Goal: Task Accomplishment & Management: Manage account settings

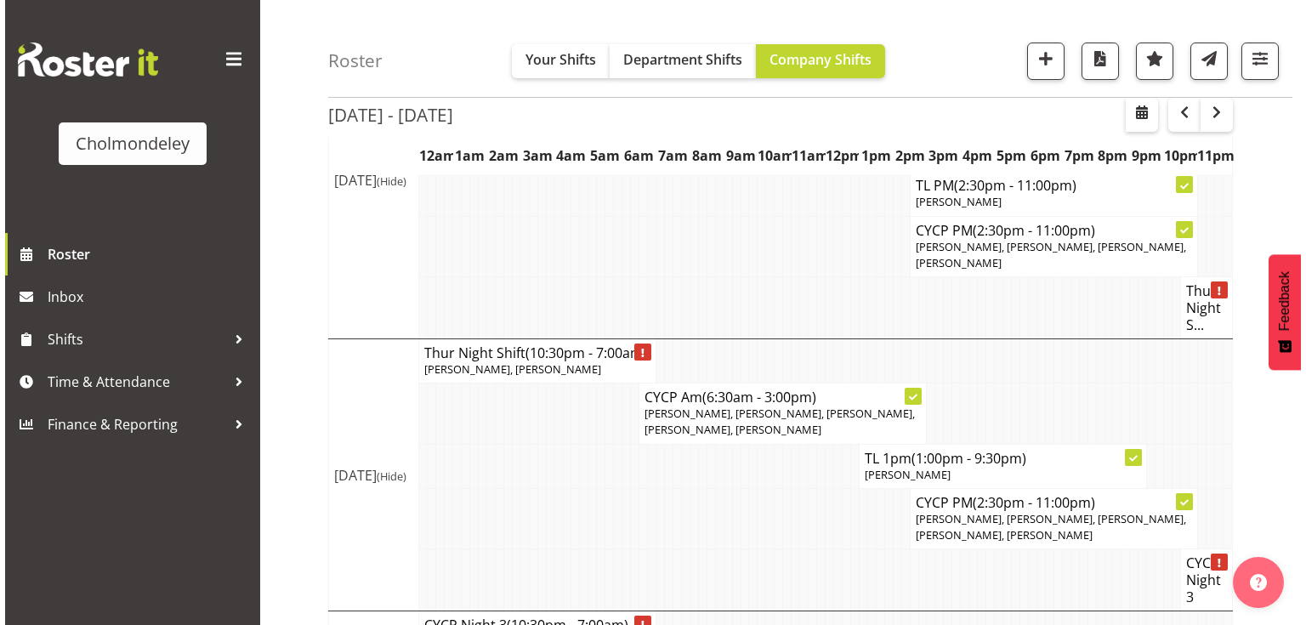
scroll to position [272, 0]
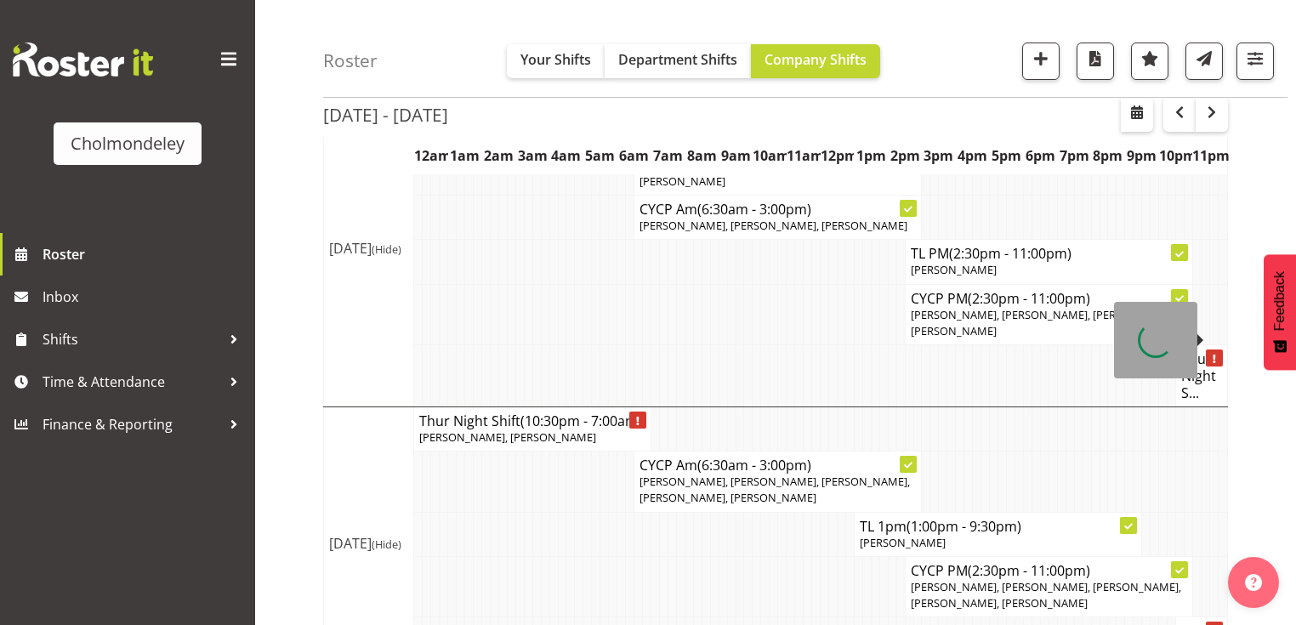
click at [1211, 350] on h4 "Thur Night S..." at bounding box center [1201, 375] width 41 height 51
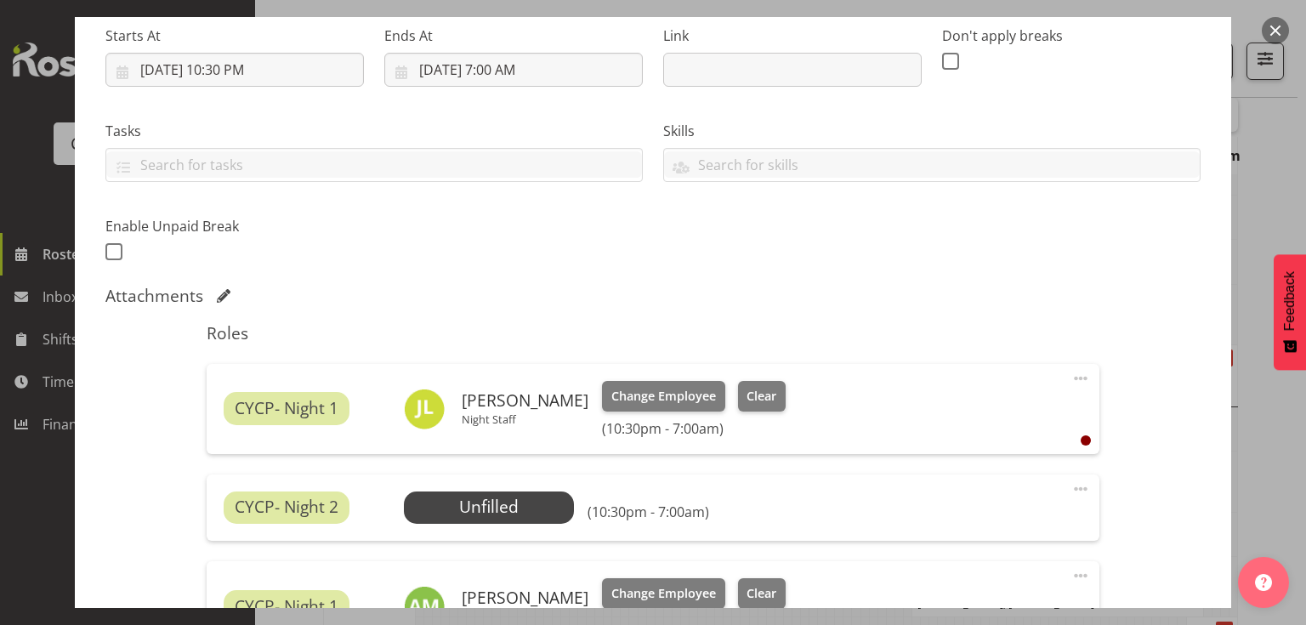
scroll to position [340, 0]
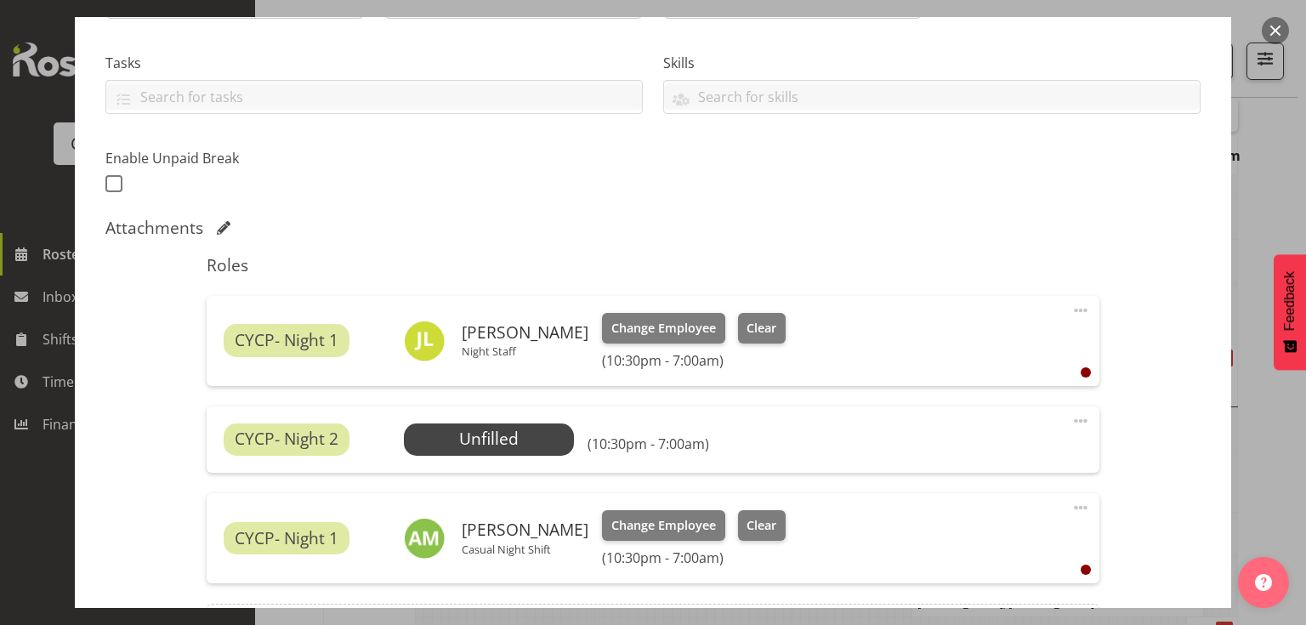
click at [1073, 422] on span at bounding box center [1081, 421] width 20 height 20
click at [969, 514] on link "Delete" at bounding box center [1009, 519] width 163 height 31
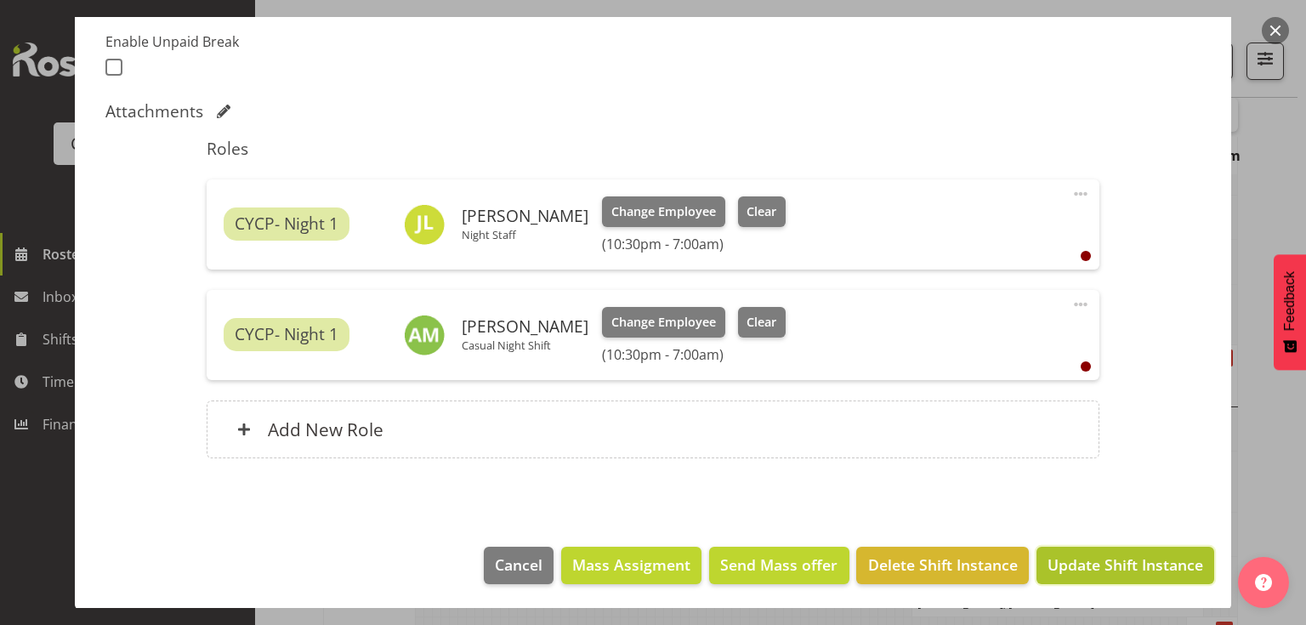
click at [1110, 568] on span "Update Shift Instance" at bounding box center [1126, 565] width 156 height 22
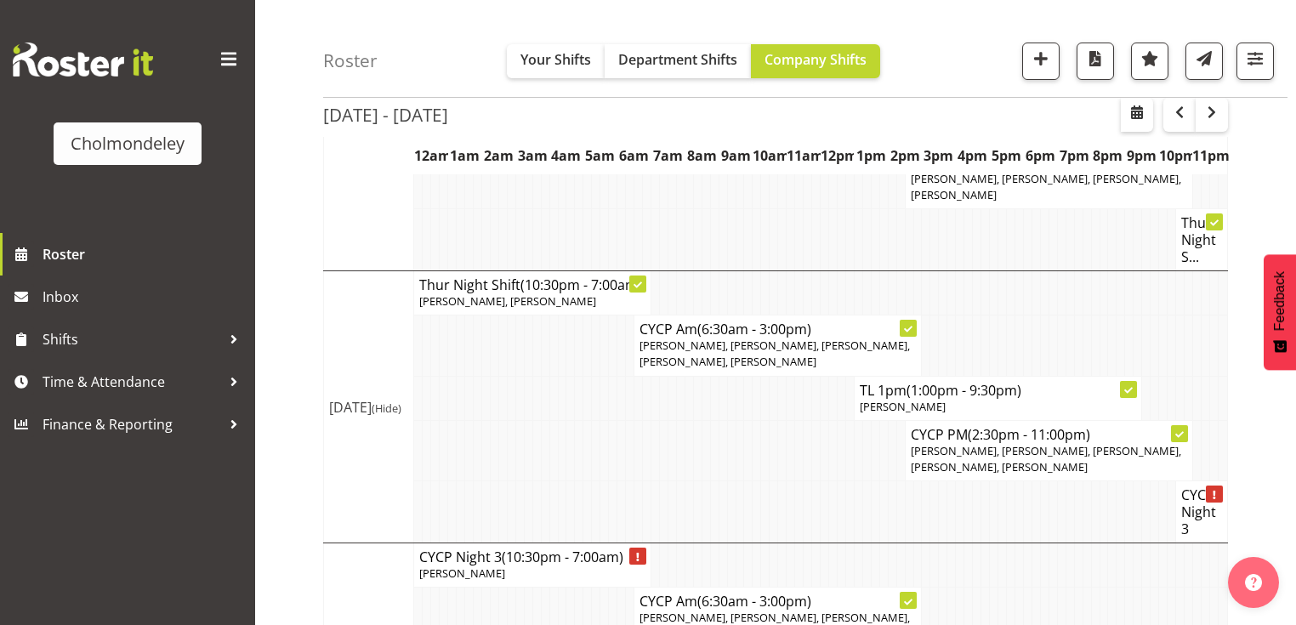
scroll to position [272, 0]
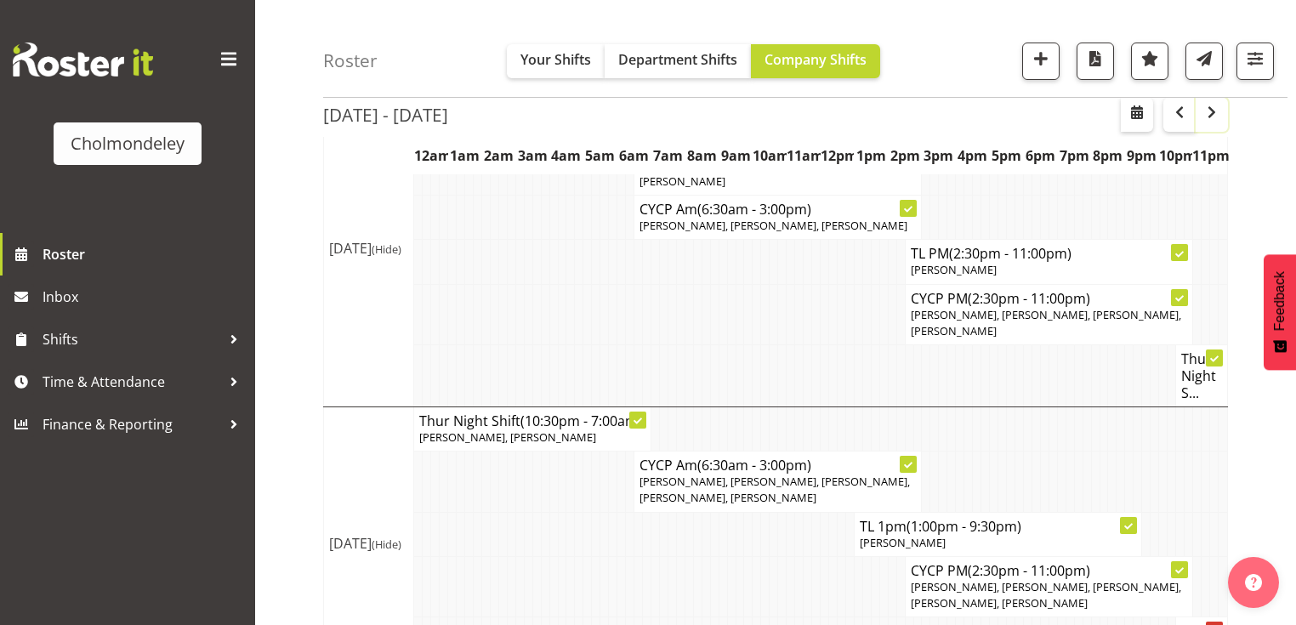
click at [1218, 112] on span "button" at bounding box center [1211, 112] width 20 height 20
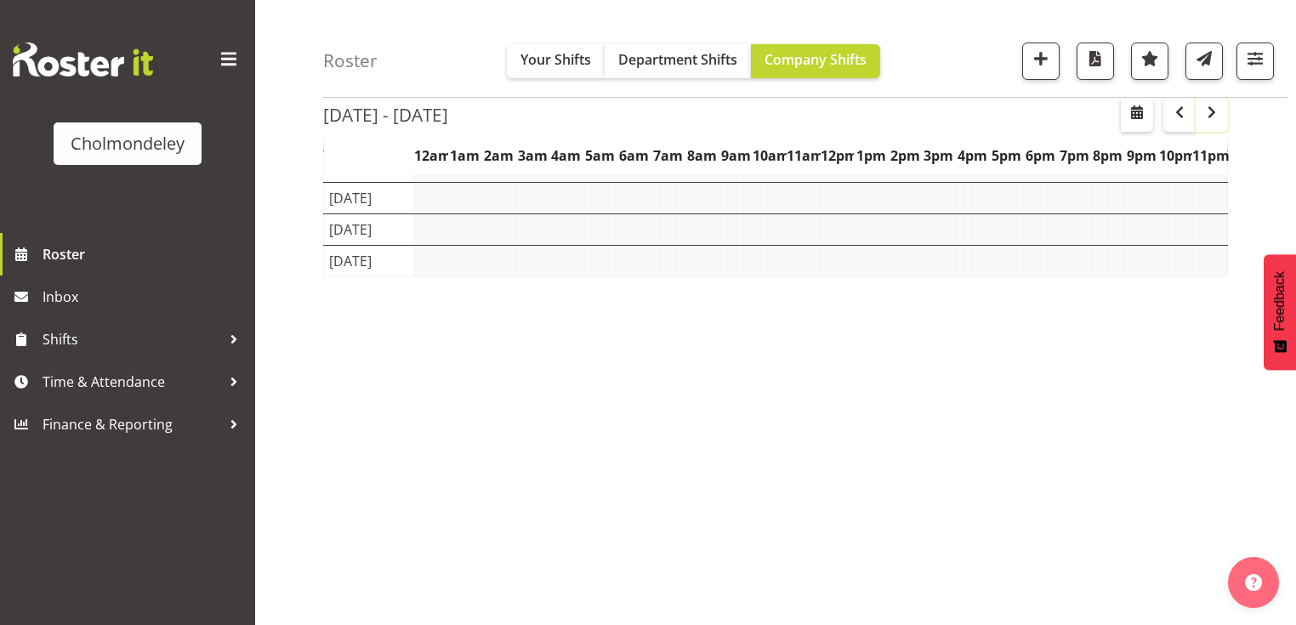
scroll to position [211, 0]
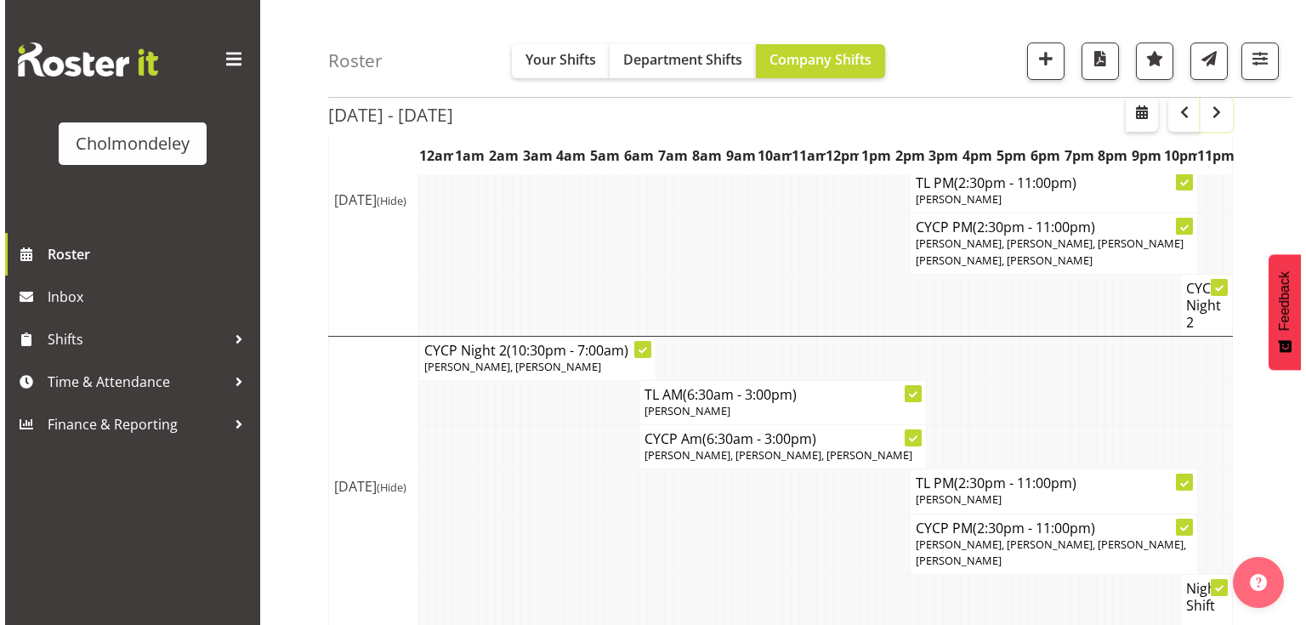
scroll to position [68, 0]
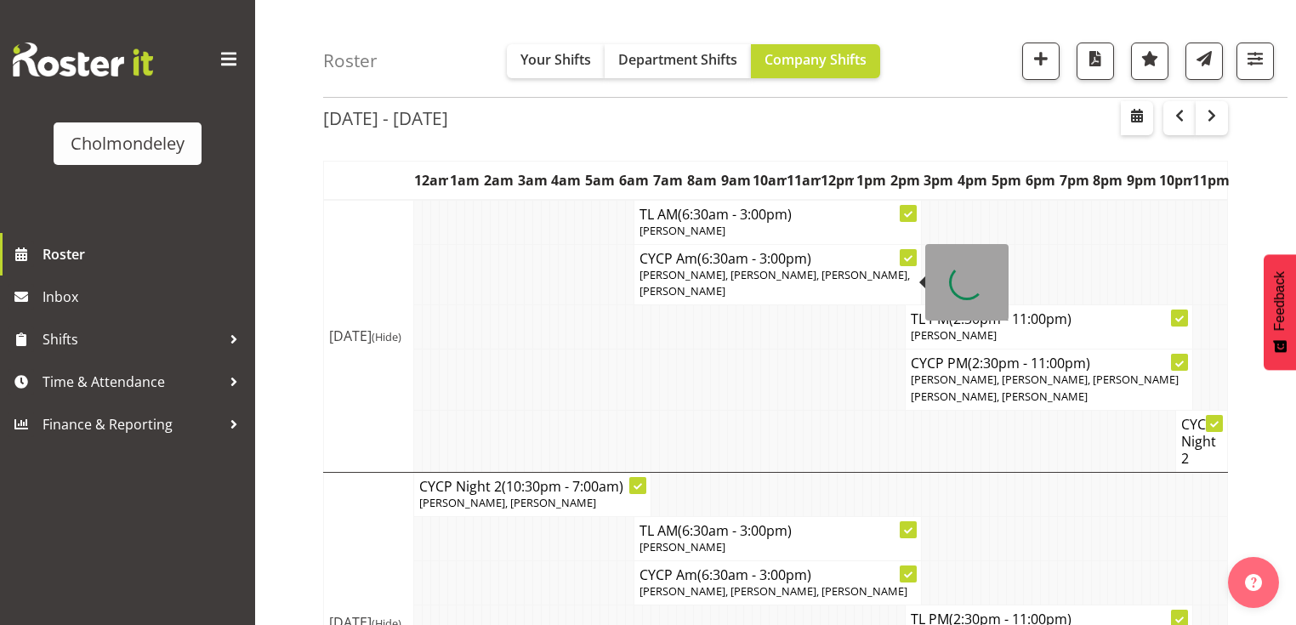
click at [836, 272] on span "Amelie Paroll, Ally Brown, Jonatan Jachowitz, Abigail Chessum" at bounding box center [774, 282] width 270 height 31
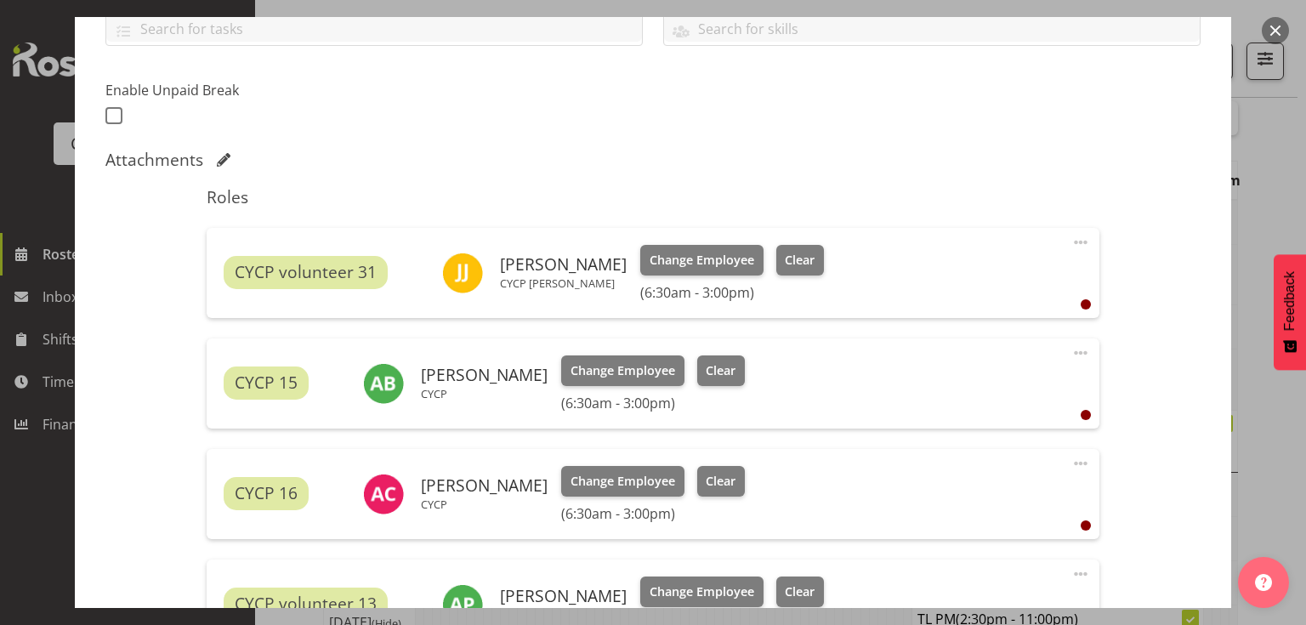
scroll to position [476, 0]
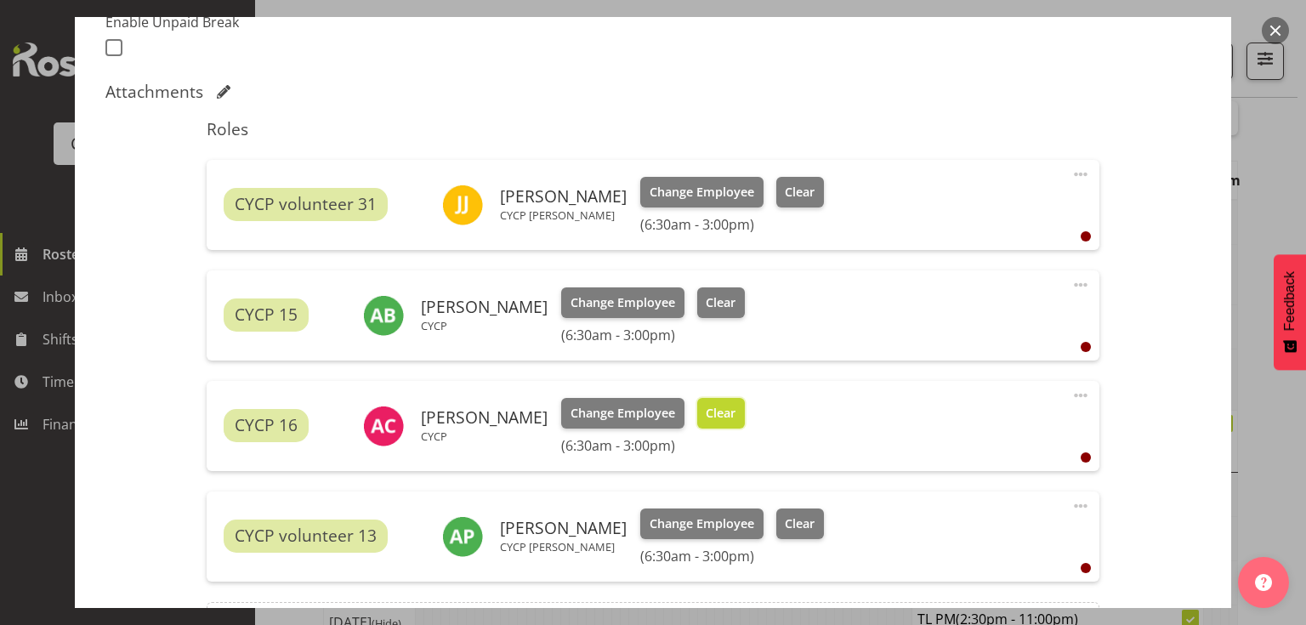
click at [713, 402] on button "Clear" at bounding box center [721, 413] width 48 height 31
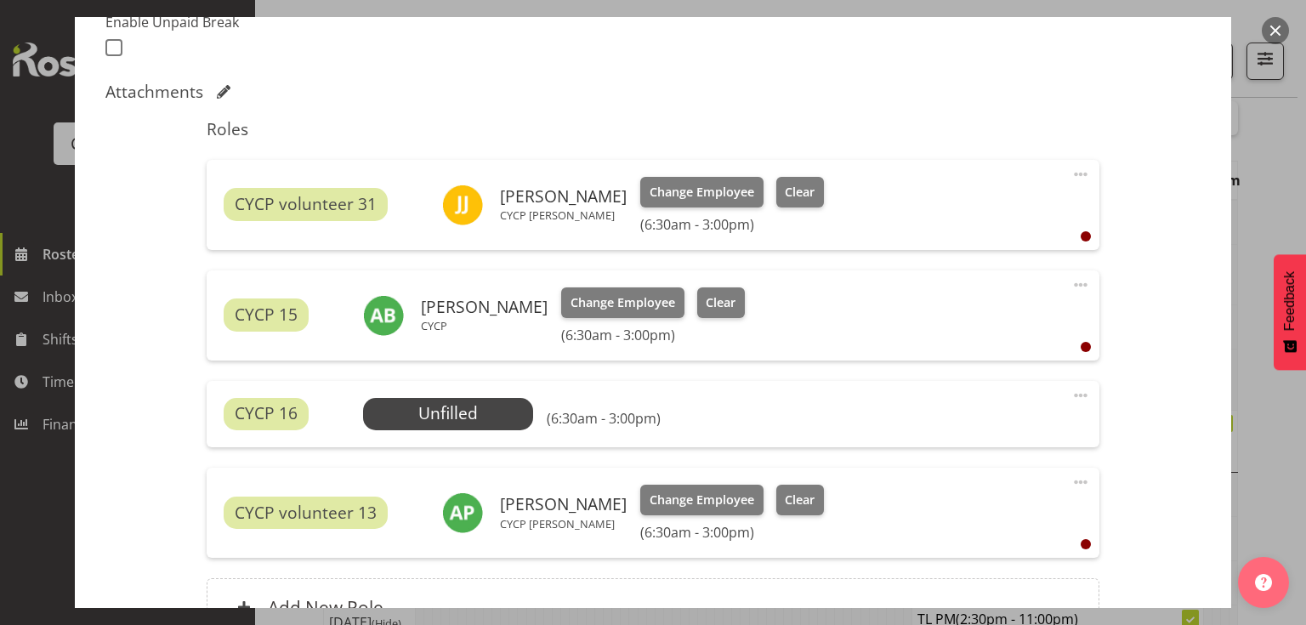
click at [1077, 388] on span at bounding box center [1081, 395] width 20 height 20
drag, startPoint x: 974, startPoint y: 503, endPoint x: 1164, endPoint y: 434, distance: 202.8
click at [1151, 441] on div "Shift Instance Name CYCP Am Location Cholmondeley Children's Centre Department …" at bounding box center [652, 182] width 1095 height 947
click at [1188, 424] on div "Shift Instance Name CYCP Am Location Cholmondeley Children's Centre Department …" at bounding box center [652, 182] width 1095 height 947
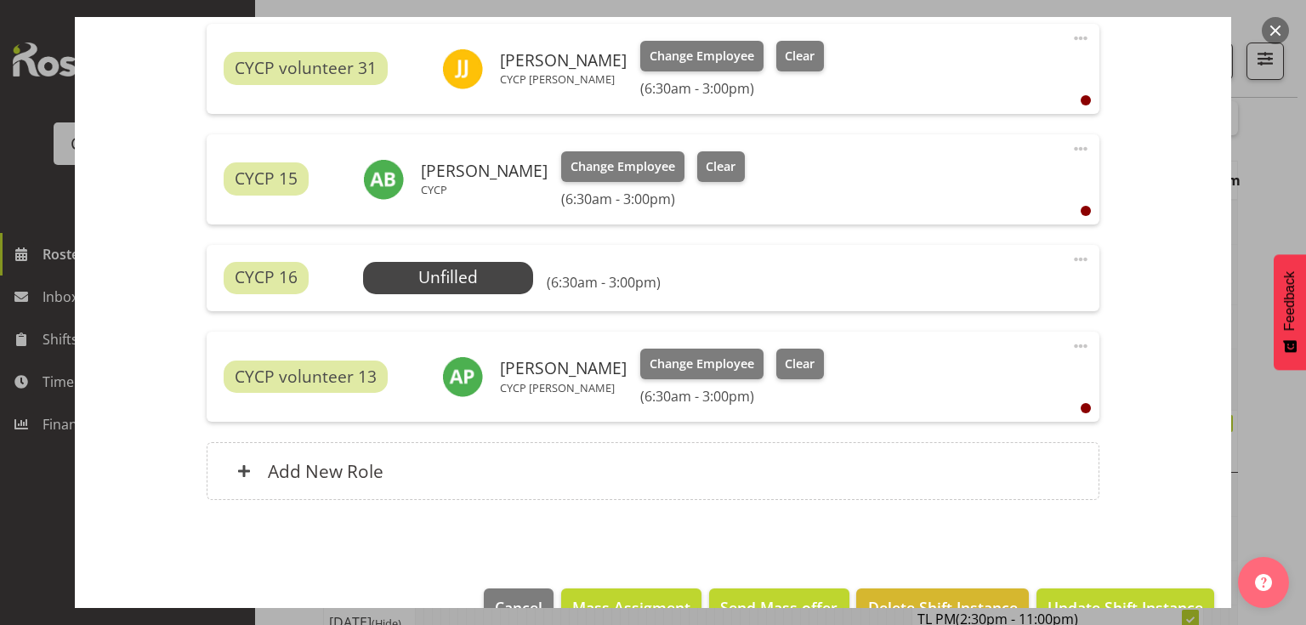
scroll to position [655, 0]
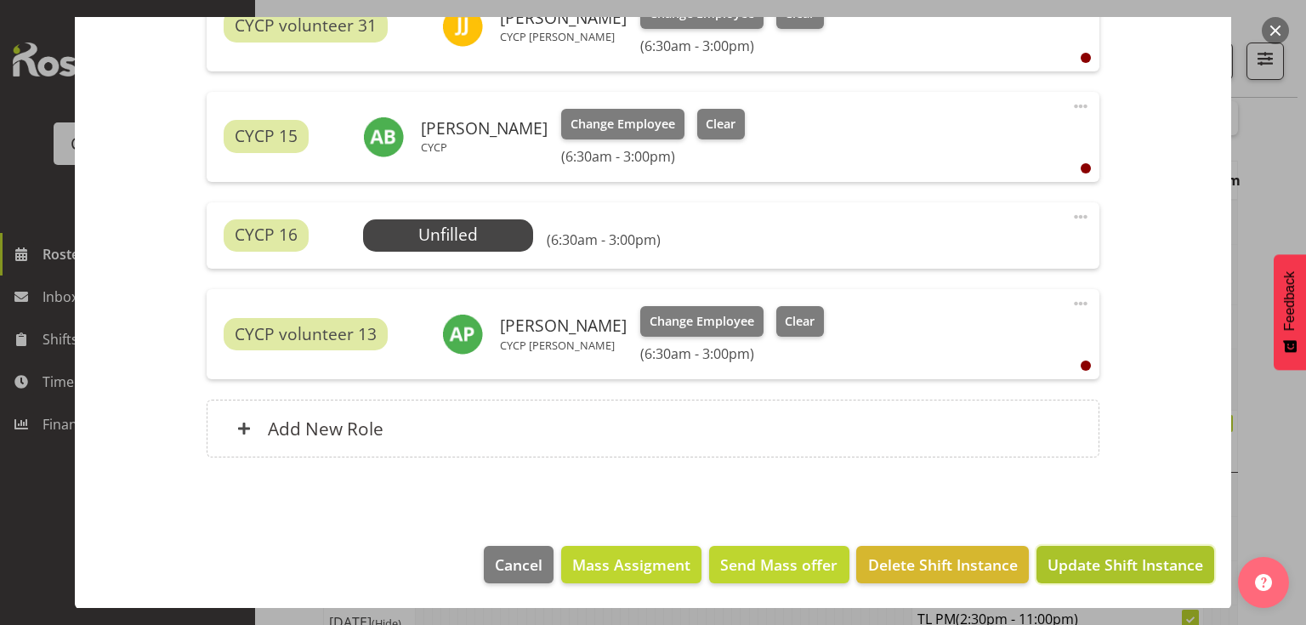
click at [1095, 566] on span "Update Shift Instance" at bounding box center [1126, 565] width 156 height 22
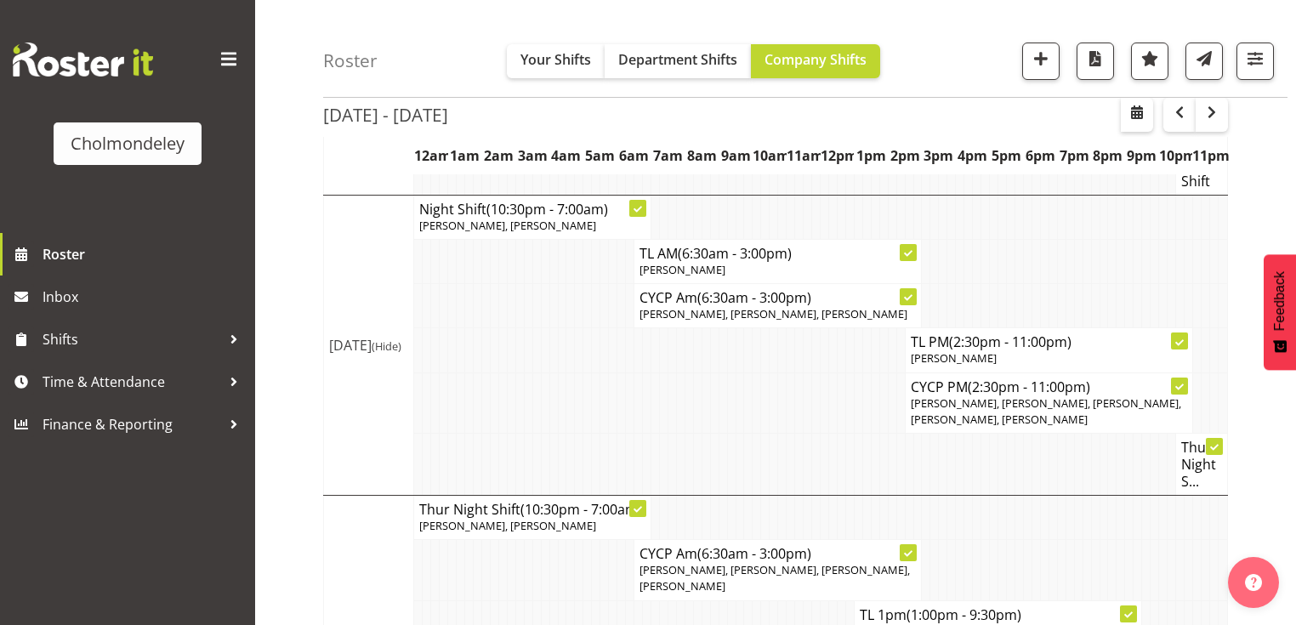
scroll to position [952, 0]
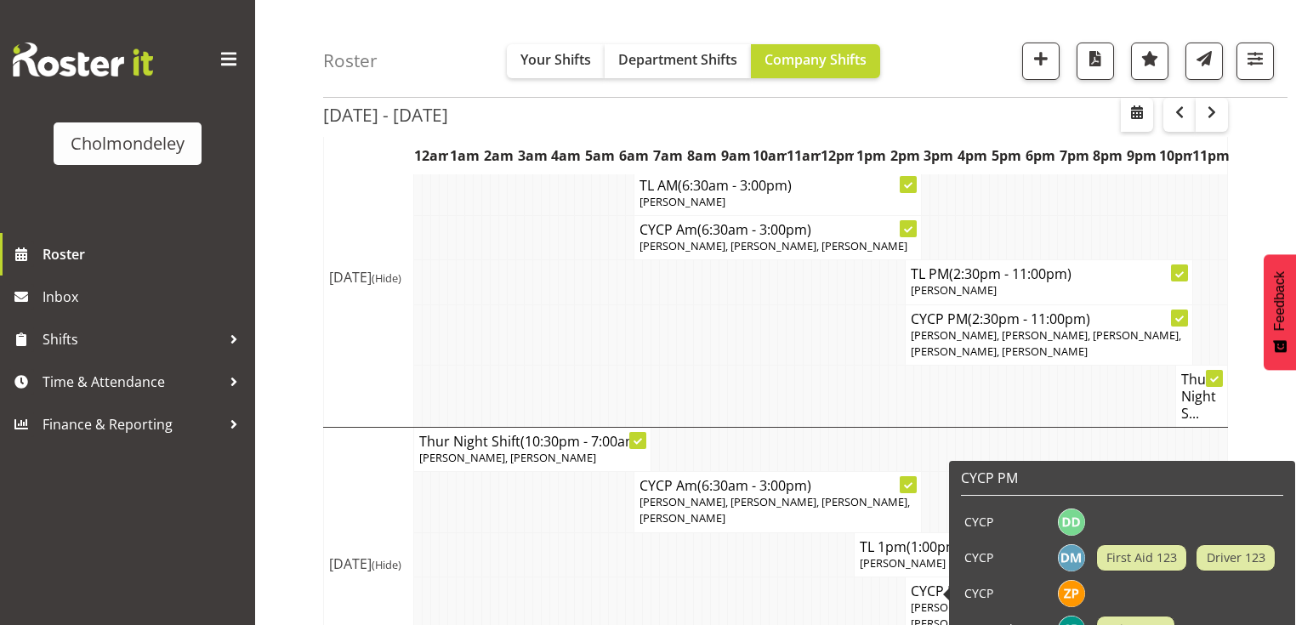
click at [644, 577] on td at bounding box center [647, 607] width 9 height 60
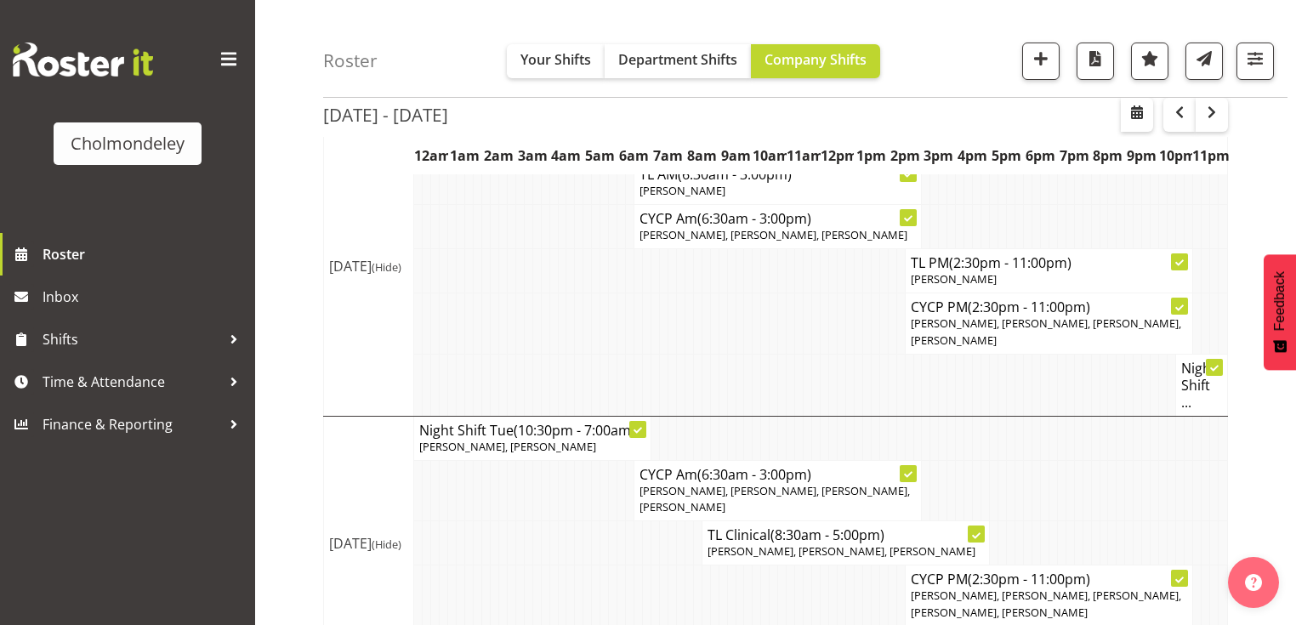
scroll to position [68, 0]
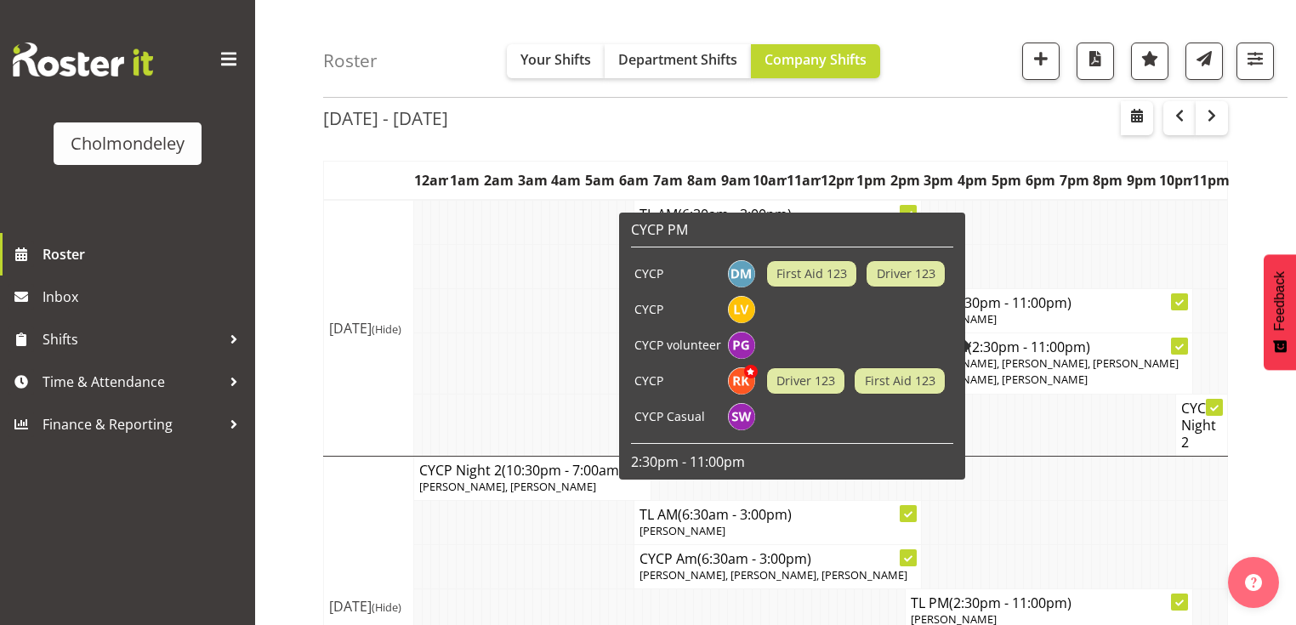
click at [1042, 527] on td at bounding box center [1044, 522] width 9 height 44
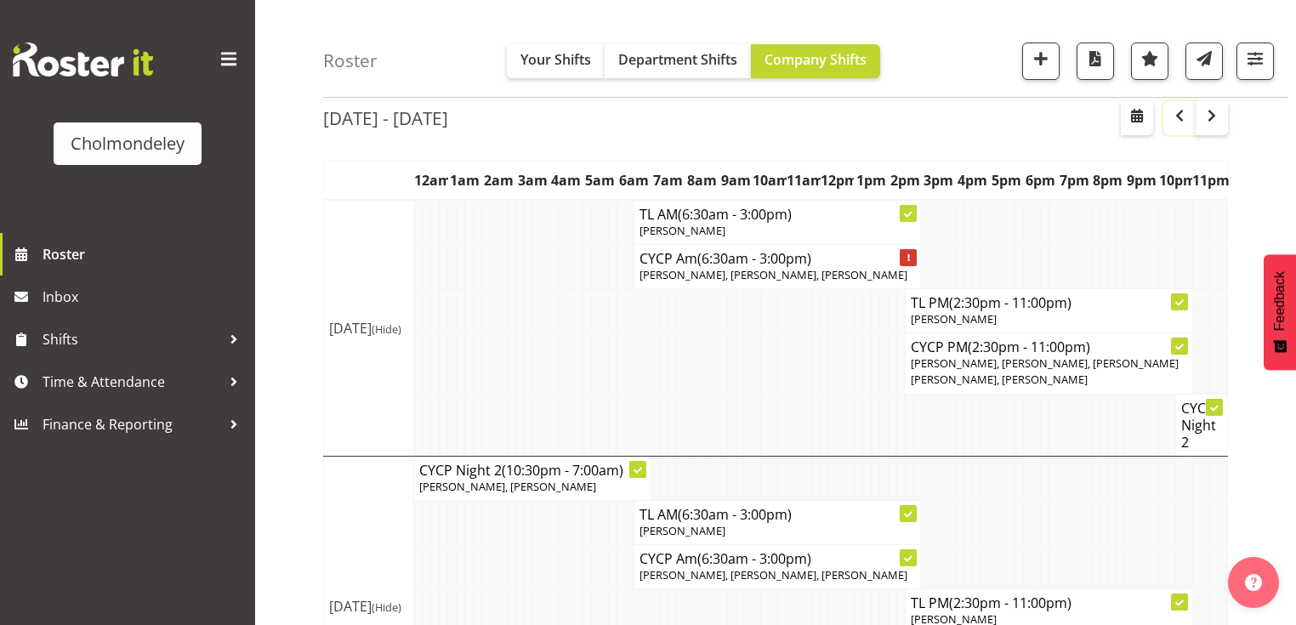
click at [1165, 121] on button "button" at bounding box center [1179, 118] width 32 height 34
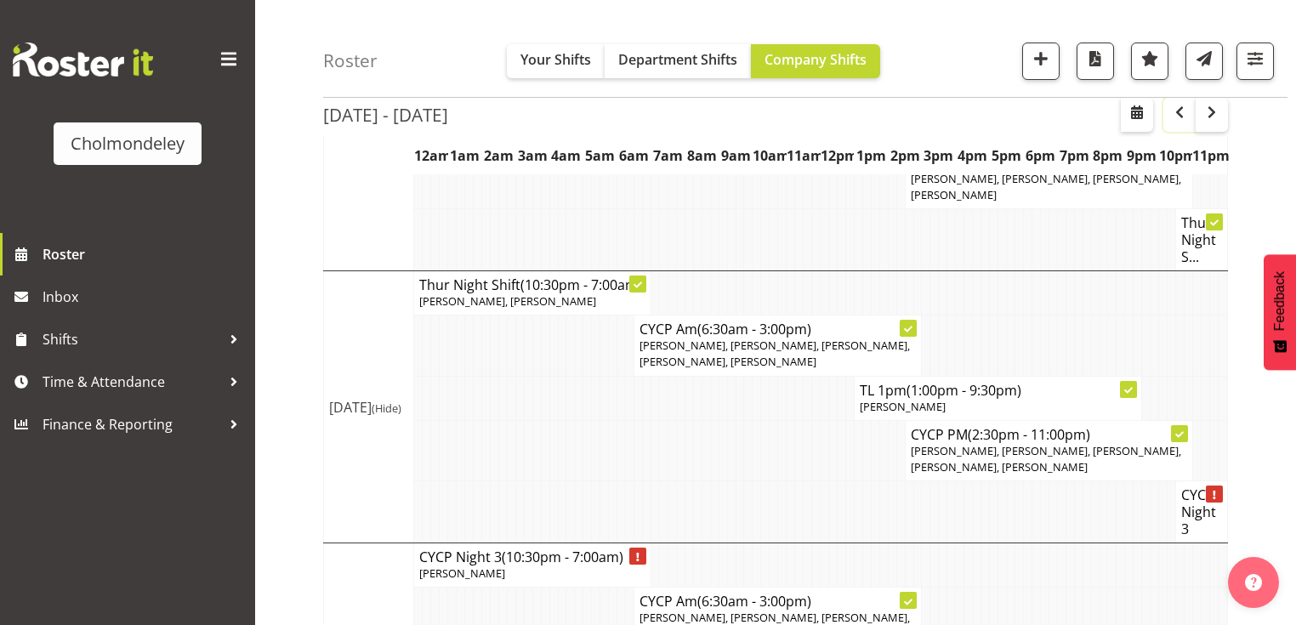
scroll to position [612, 0]
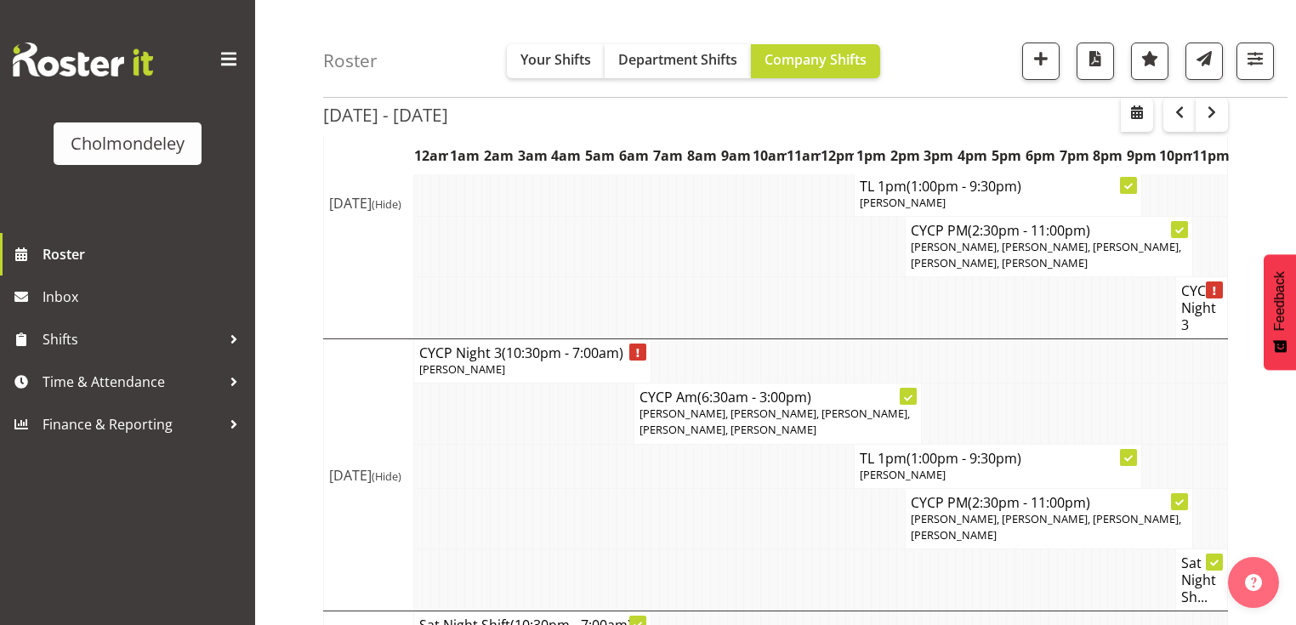
click at [806, 255] on td at bounding box center [808, 246] width 9 height 60
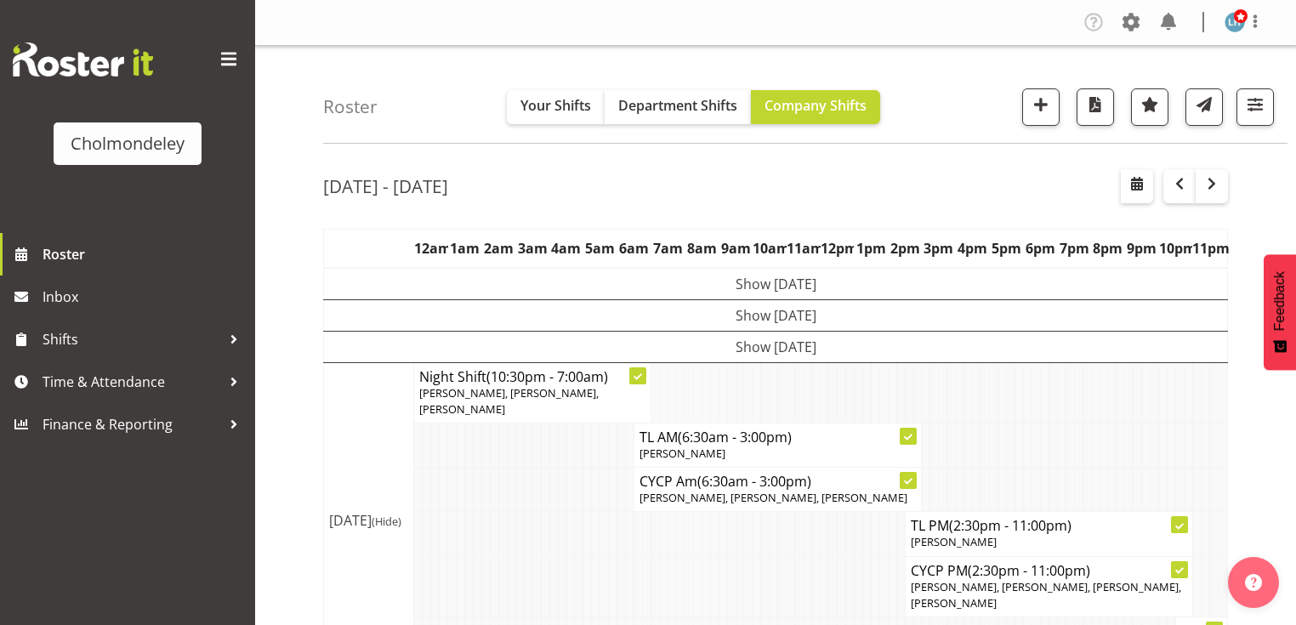
scroll to position [68, 0]
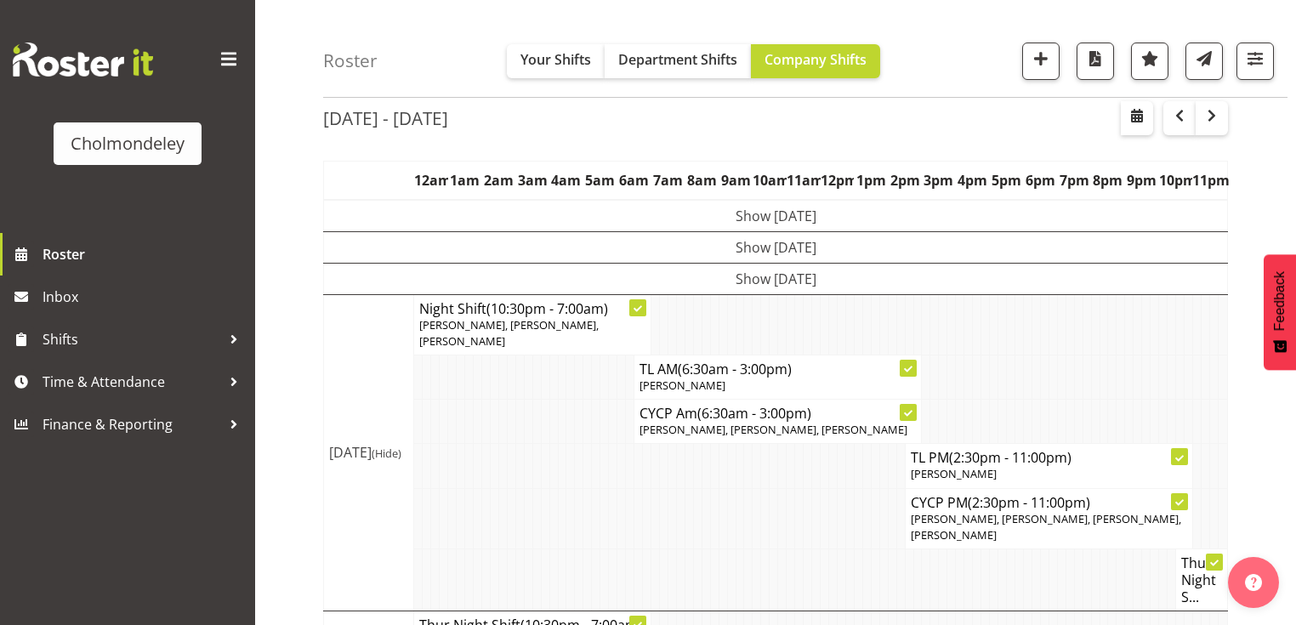
click at [736, 488] on td at bounding box center [740, 518] width 9 height 60
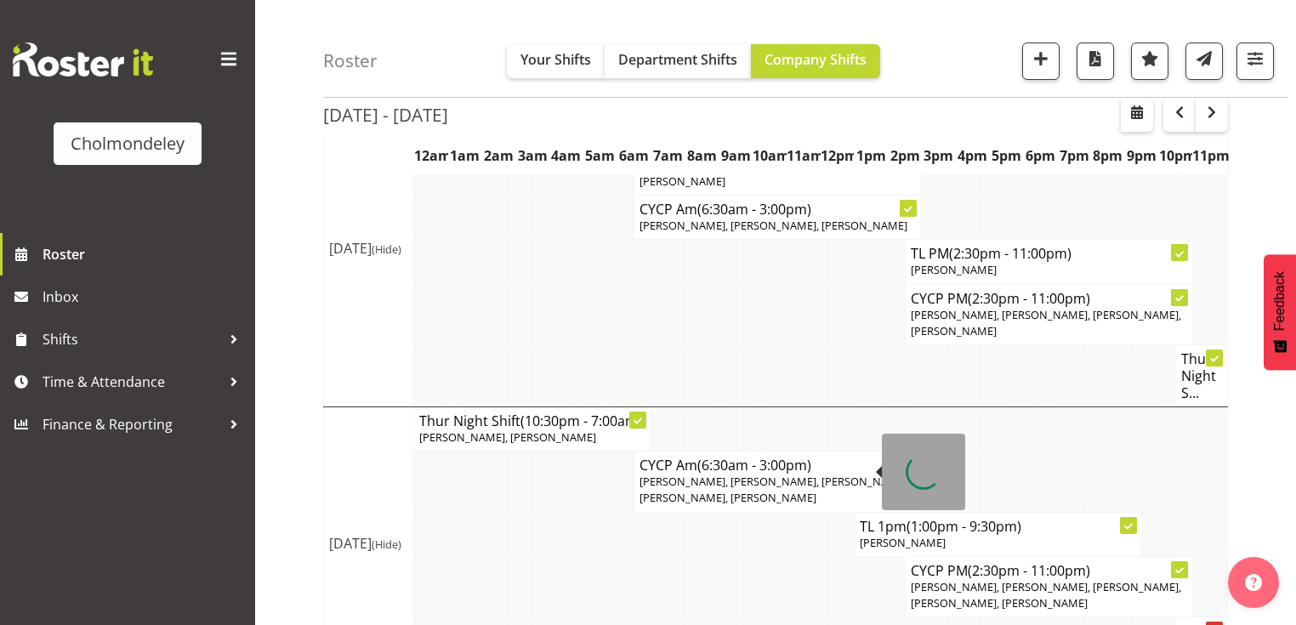
scroll to position [408, 0]
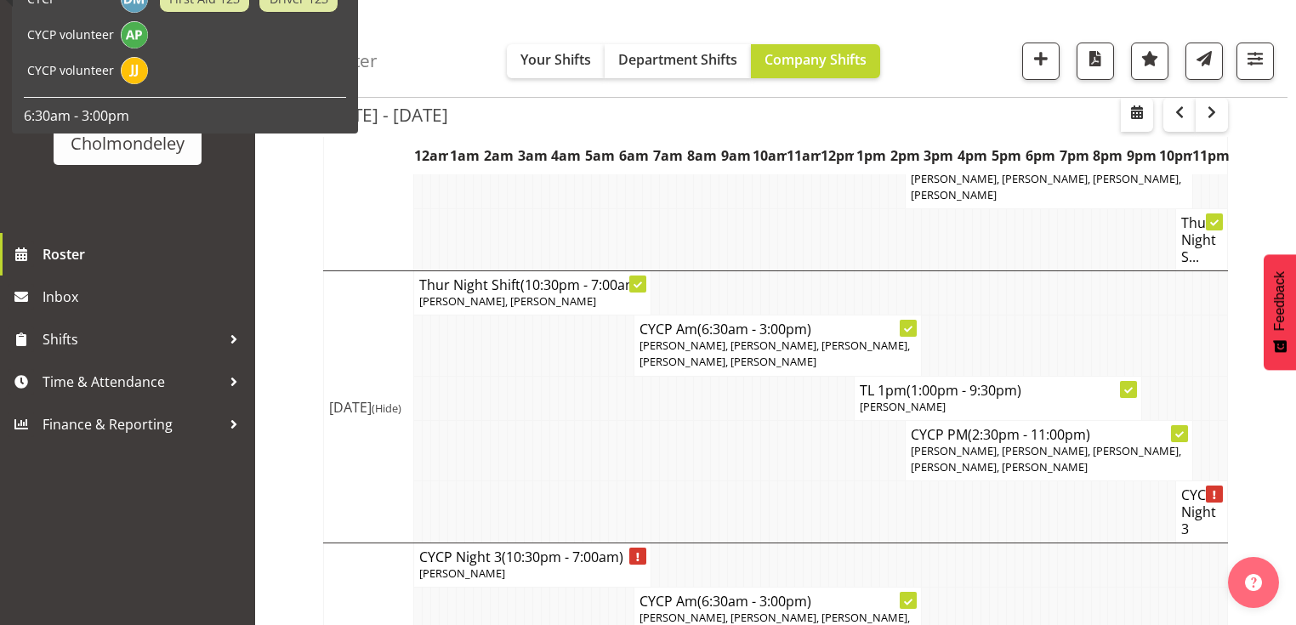
click at [1143, 599] on td at bounding box center [1146, 618] width 9 height 60
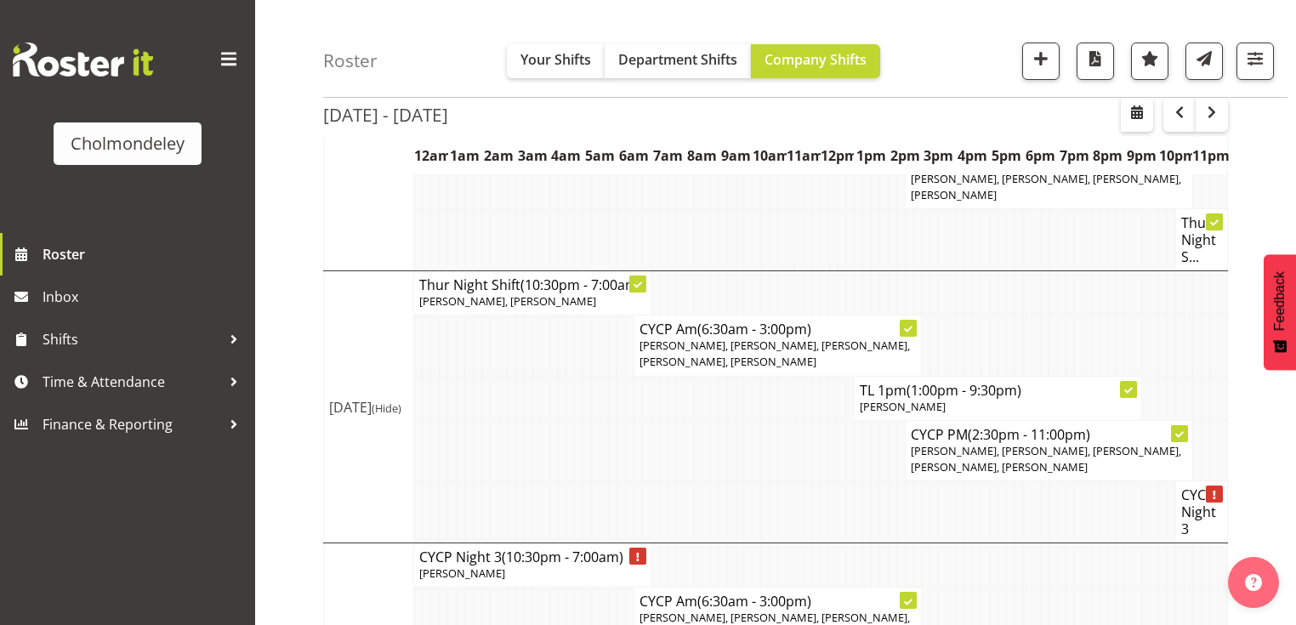
click at [1065, 588] on td at bounding box center [1061, 618] width 9 height 60
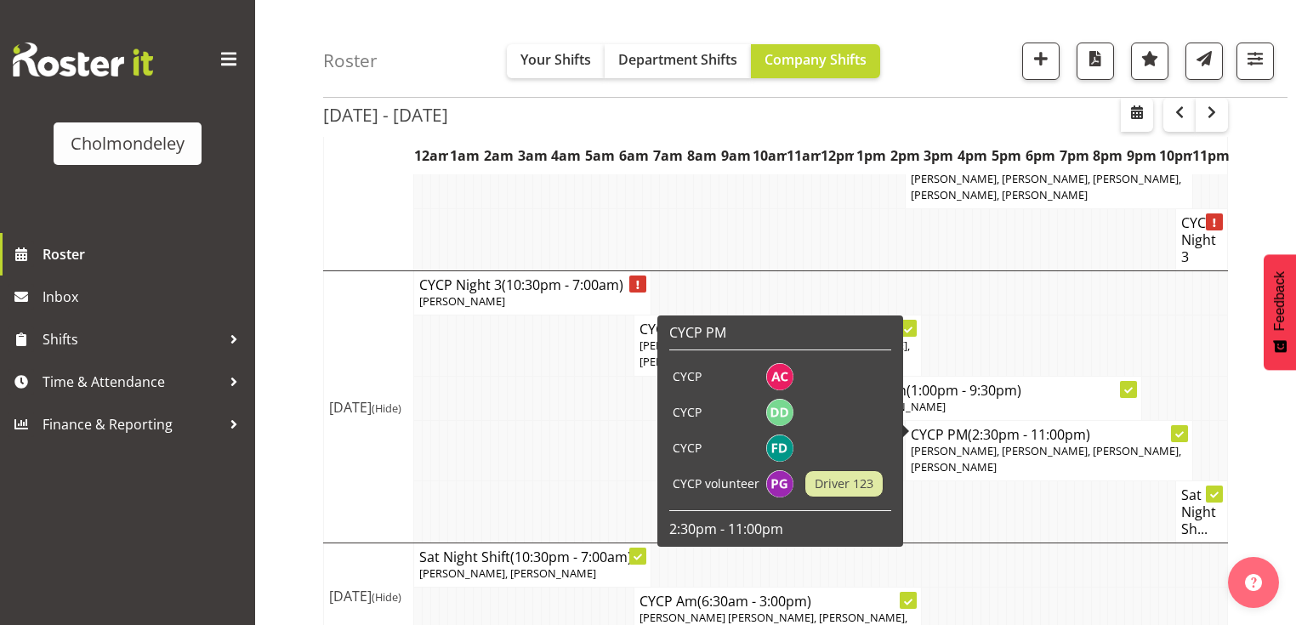
click at [1187, 315] on td at bounding box center [1188, 345] width 9 height 60
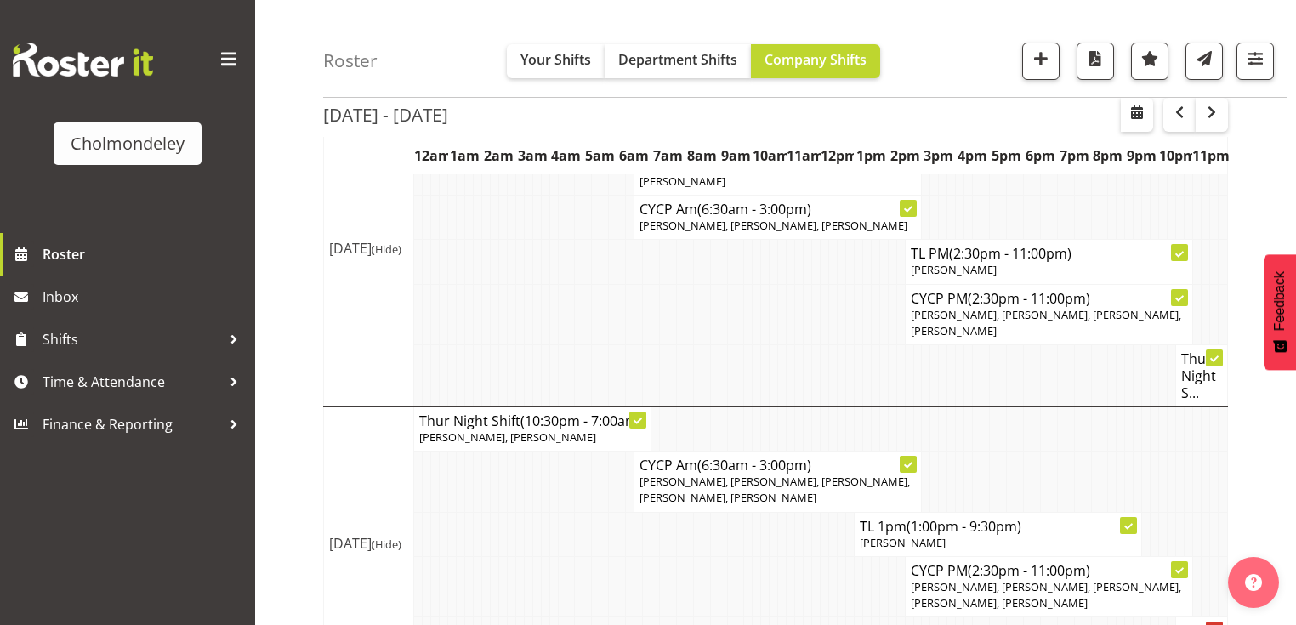
scroll to position [0, 0]
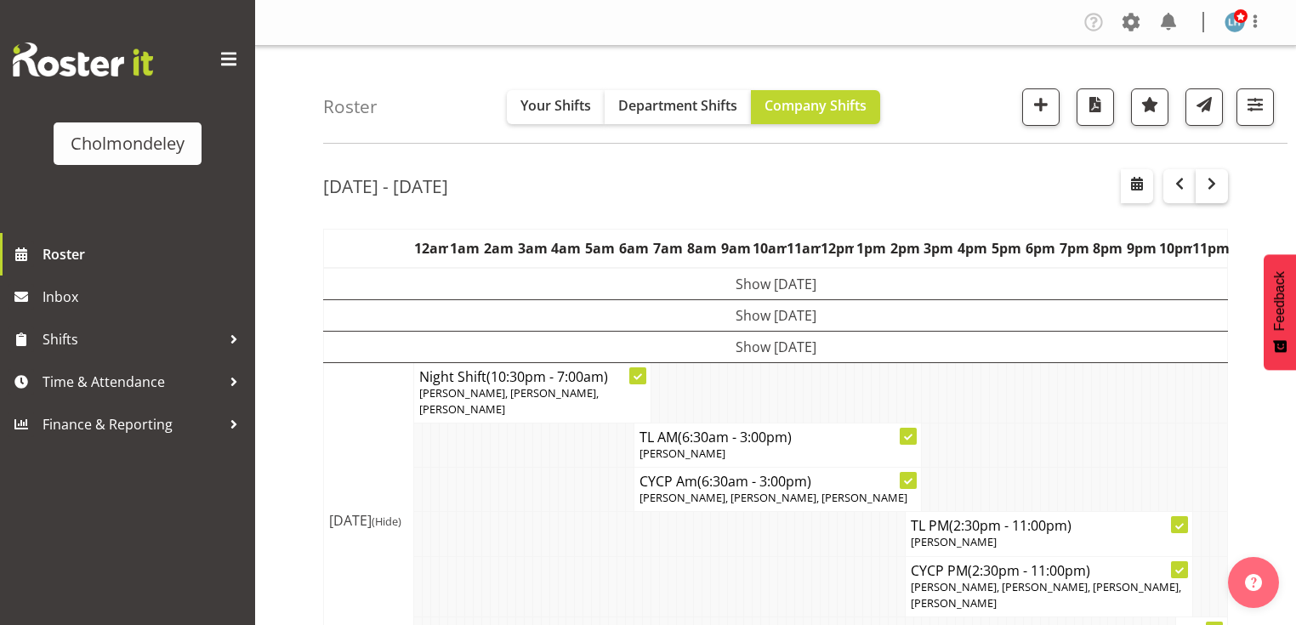
drag, startPoint x: 1226, startPoint y: 168, endPoint x: 1213, endPoint y: 183, distance: 19.3
click at [1222, 172] on div at bounding box center [1195, 186] width 65 height 34
click at [1213, 183] on span "button" at bounding box center [1211, 183] width 20 height 20
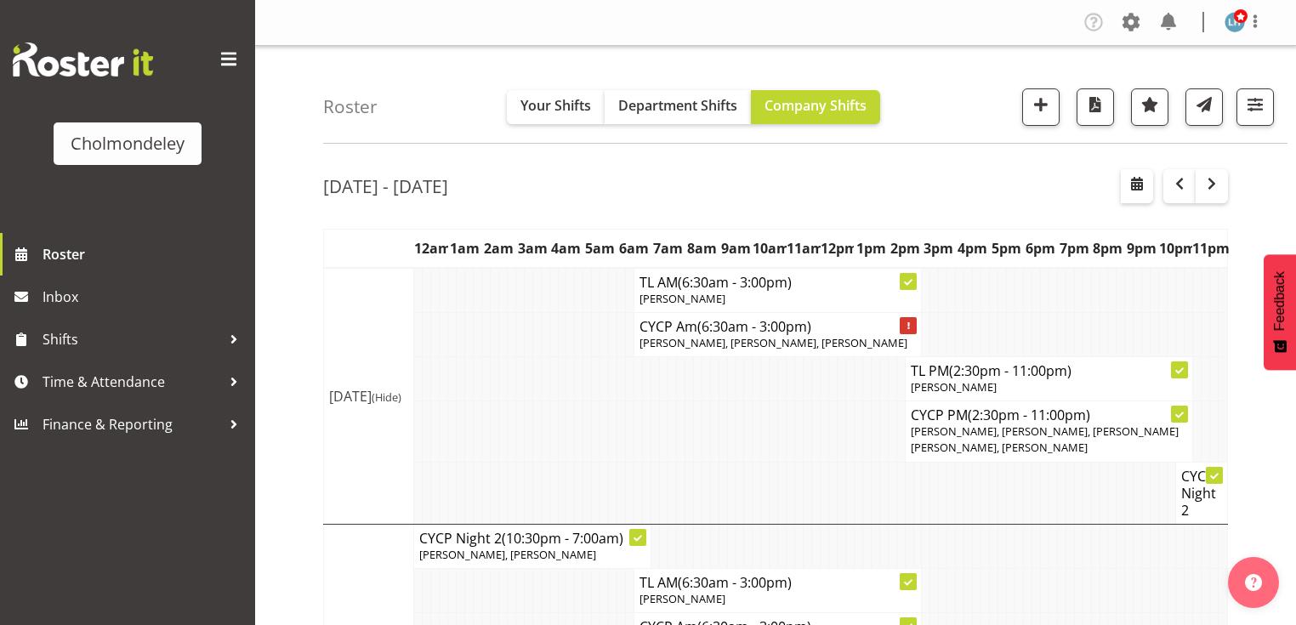
click at [194, 512] on div "Cholmondeley Roster Inbox Shifts Time & Attendance Finance & Reporting" at bounding box center [127, 312] width 255 height 625
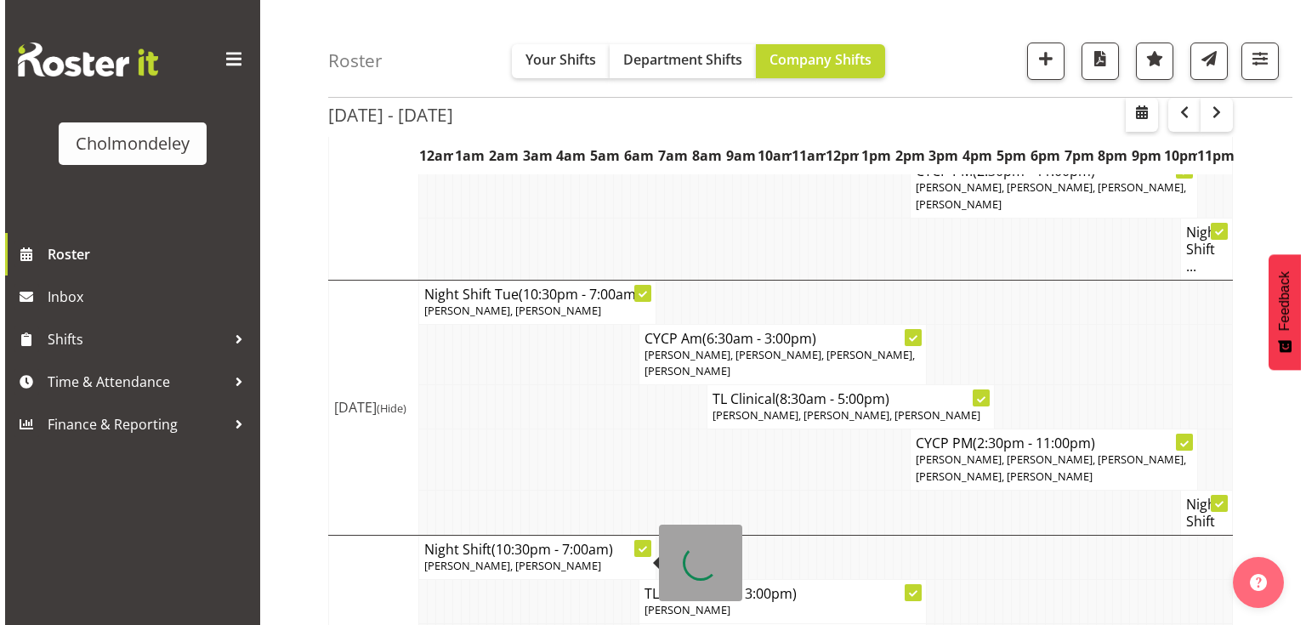
scroll to position [816, 0]
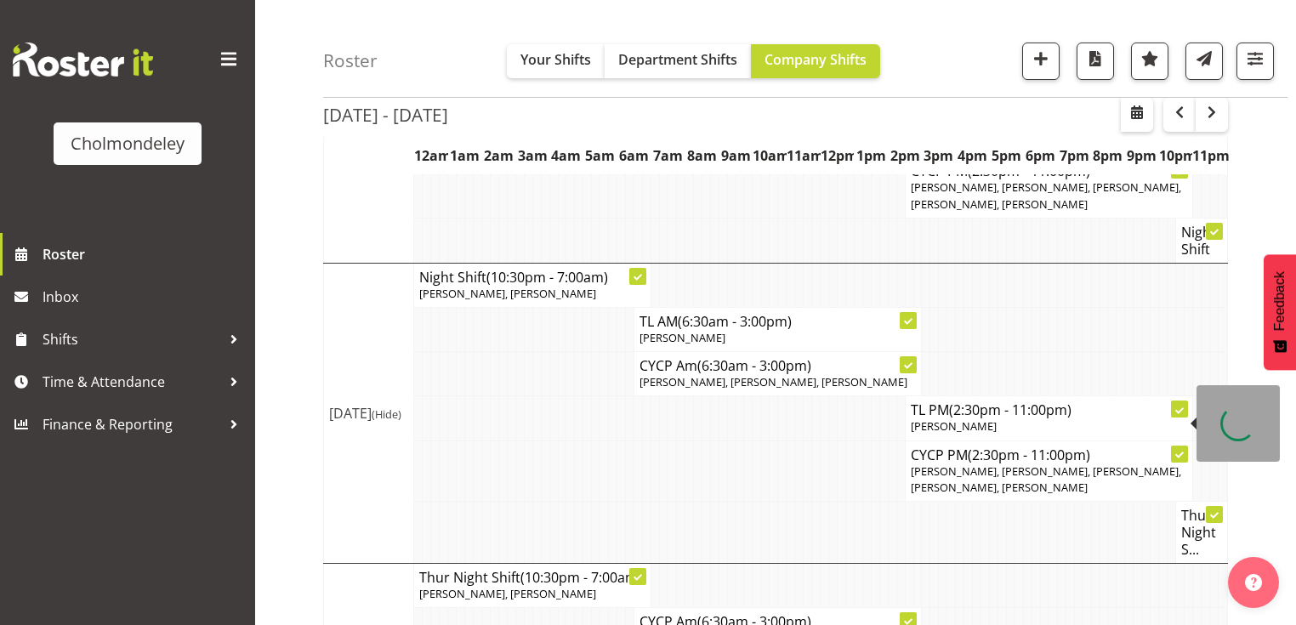
click at [1048, 412] on span "(2:30pm - 11:00pm)" at bounding box center [1010, 409] width 122 height 19
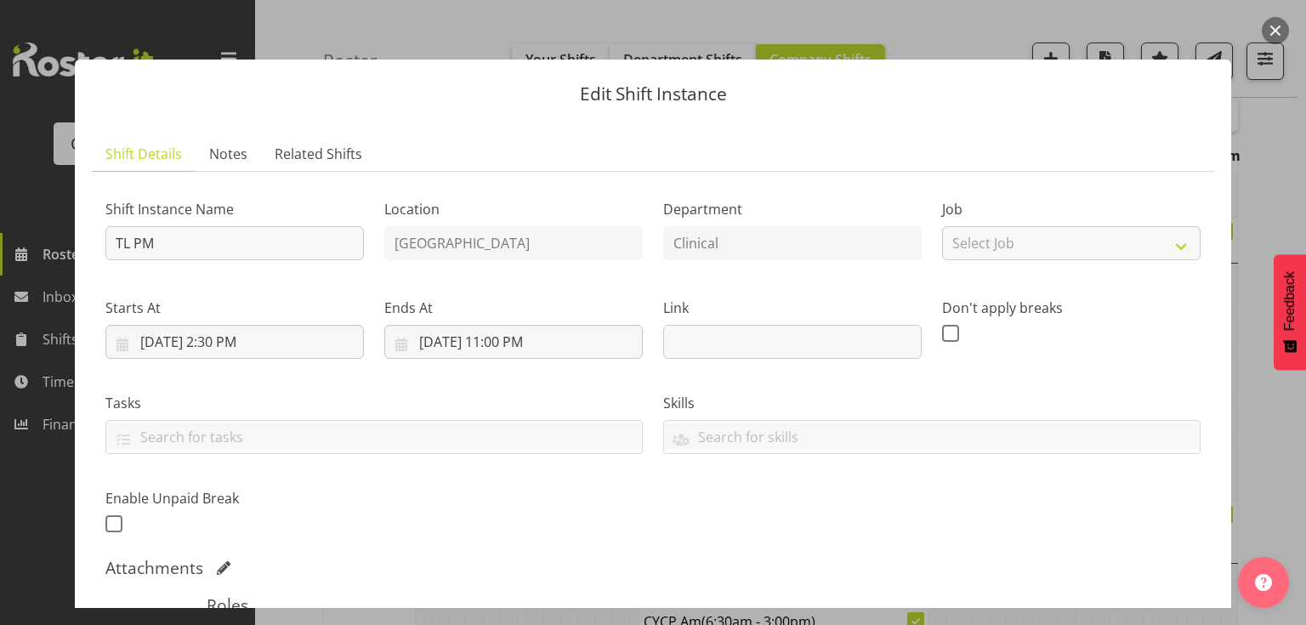
scroll to position [204, 0]
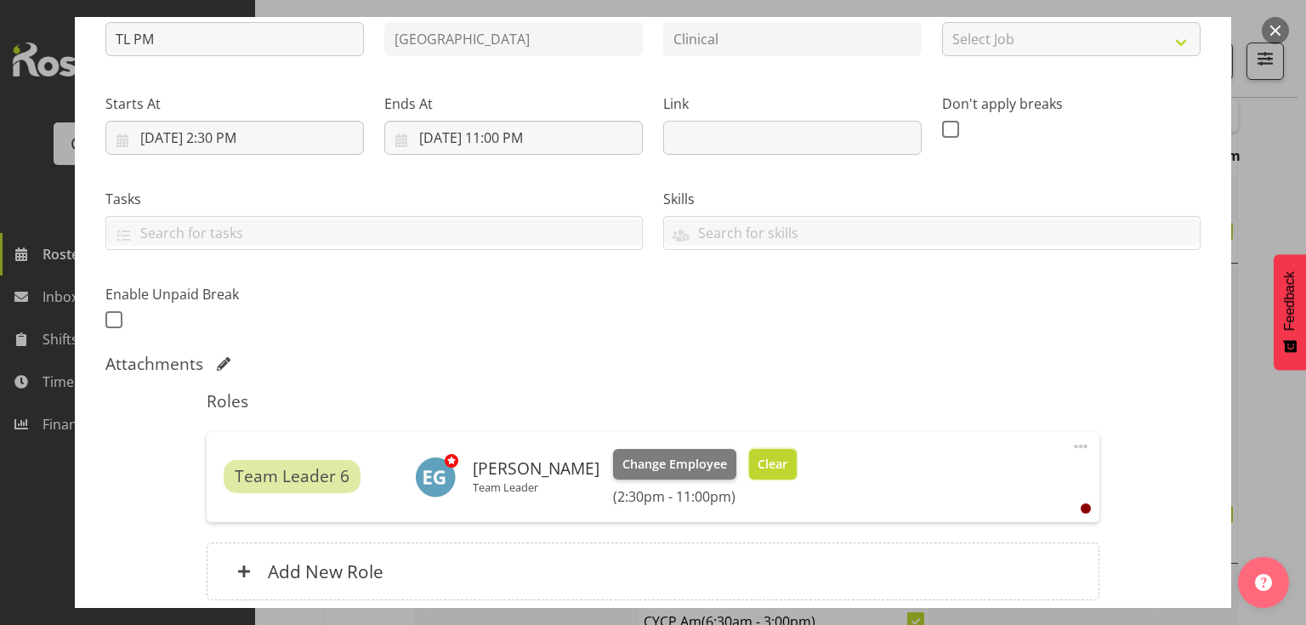
click at [761, 466] on span "Clear" at bounding box center [773, 464] width 30 height 19
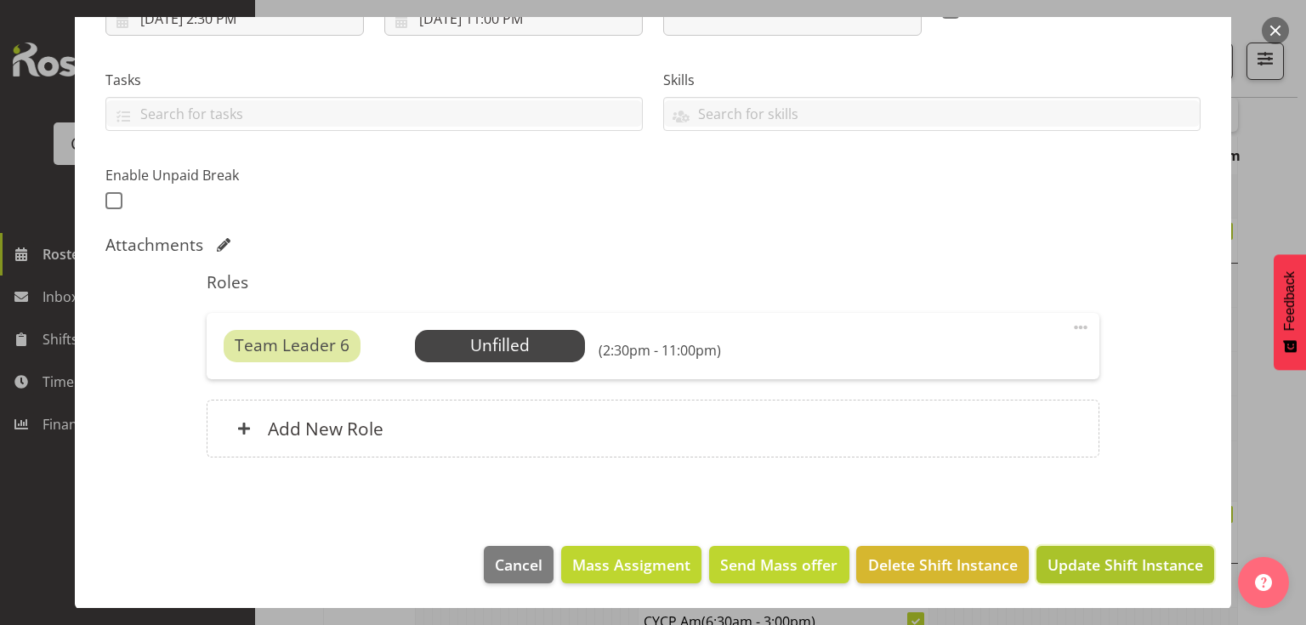
click at [1125, 559] on span "Update Shift Instance" at bounding box center [1126, 565] width 156 height 22
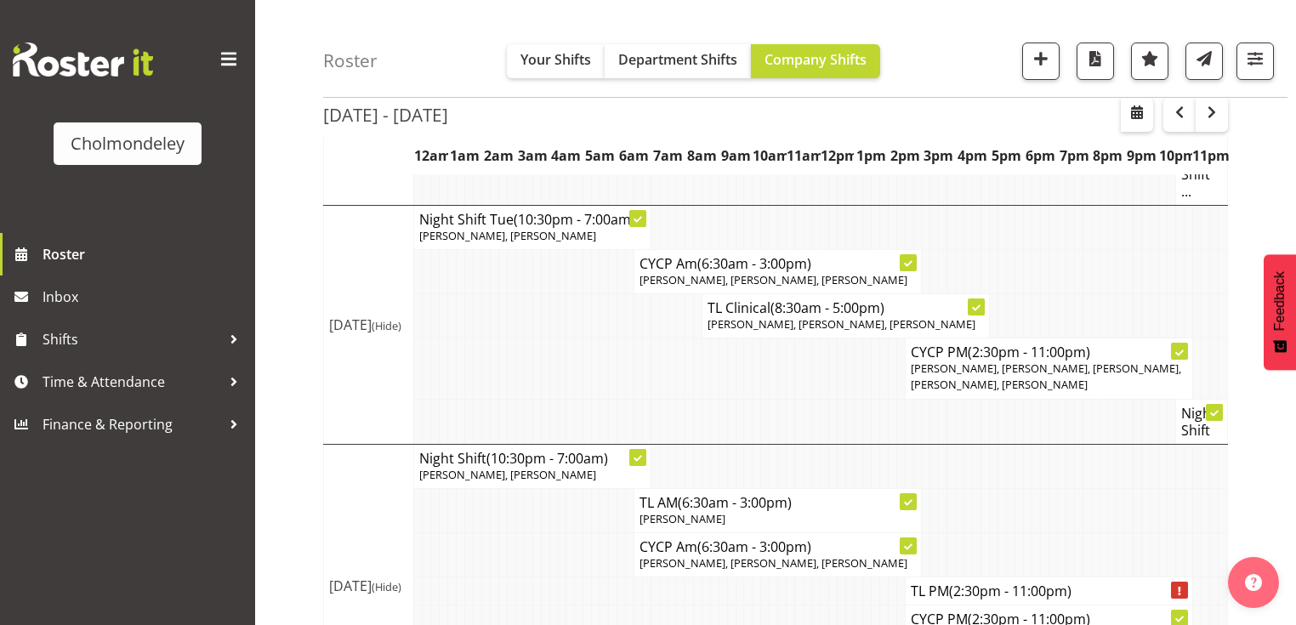
scroll to position [687, 0]
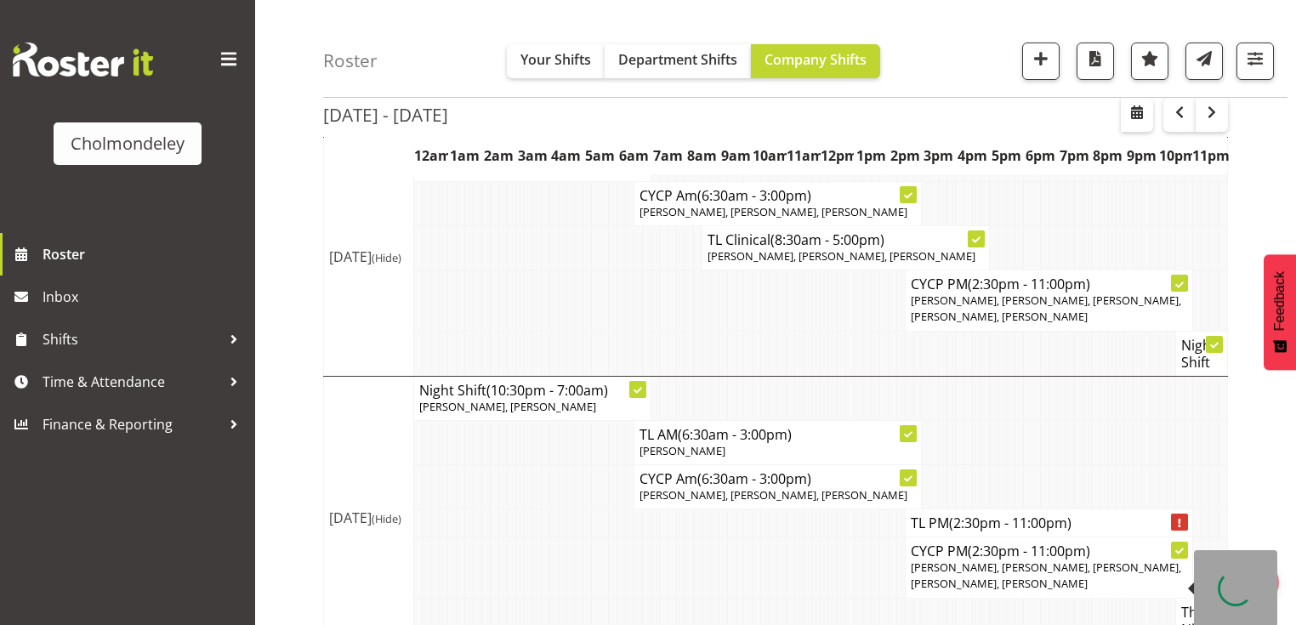
click at [1041, 579] on span "Zoe Palmer, Victoria Spackman, Lotti Bottcher, Camille Davidson, Lynne Veal" at bounding box center [1046, 575] width 270 height 31
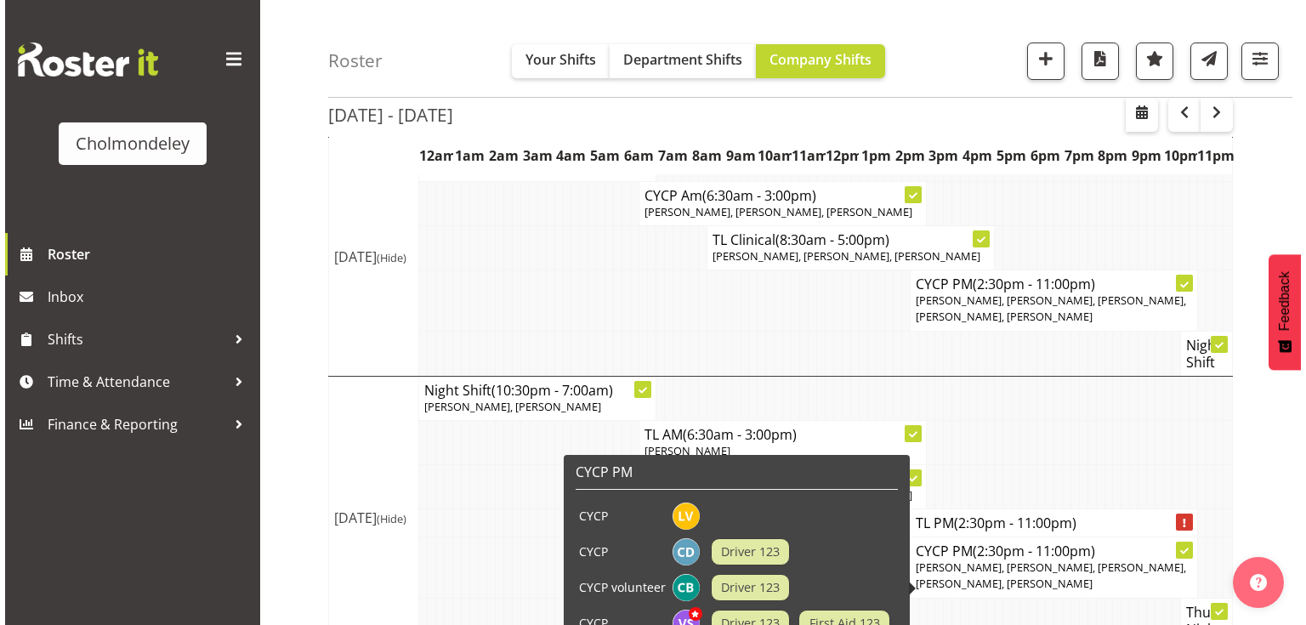
scroll to position [959, 0]
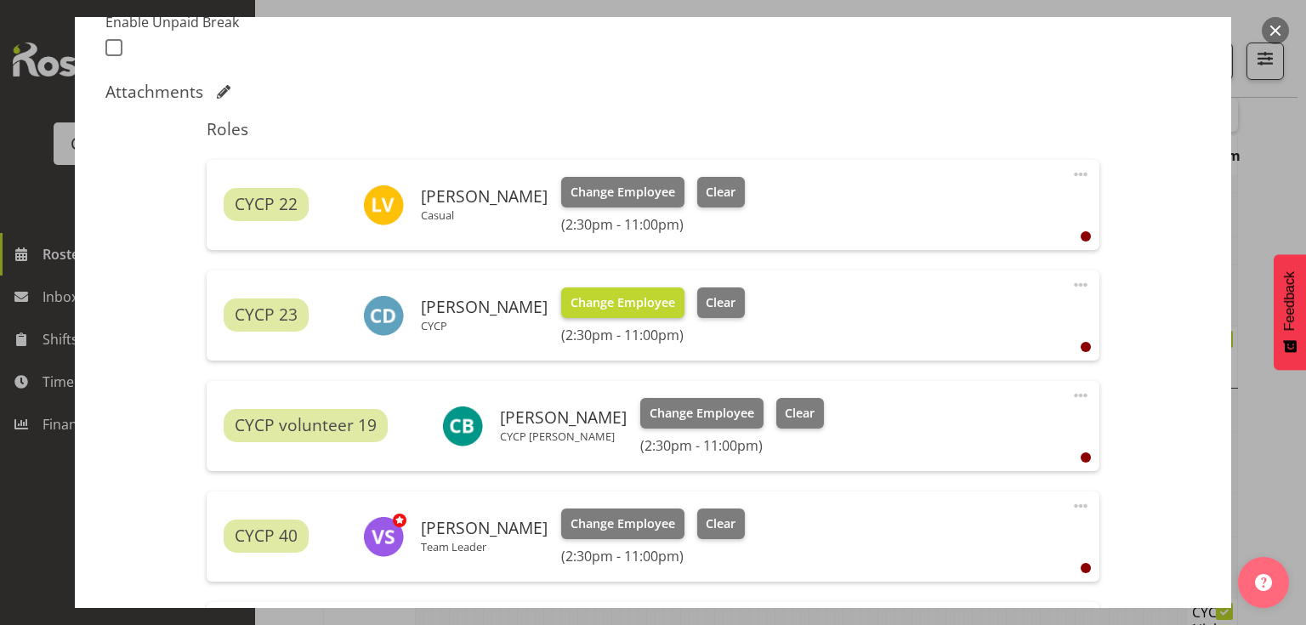
scroll to position [544, 0]
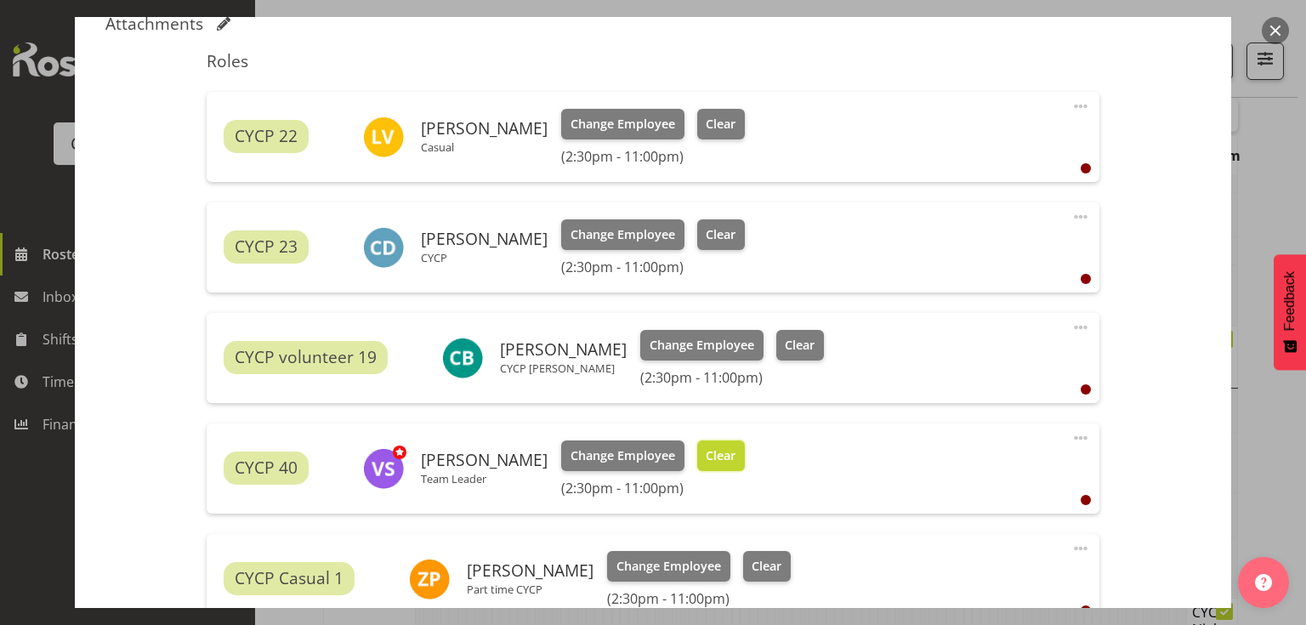
click at [736, 456] on span "Clear" at bounding box center [721, 455] width 30 height 19
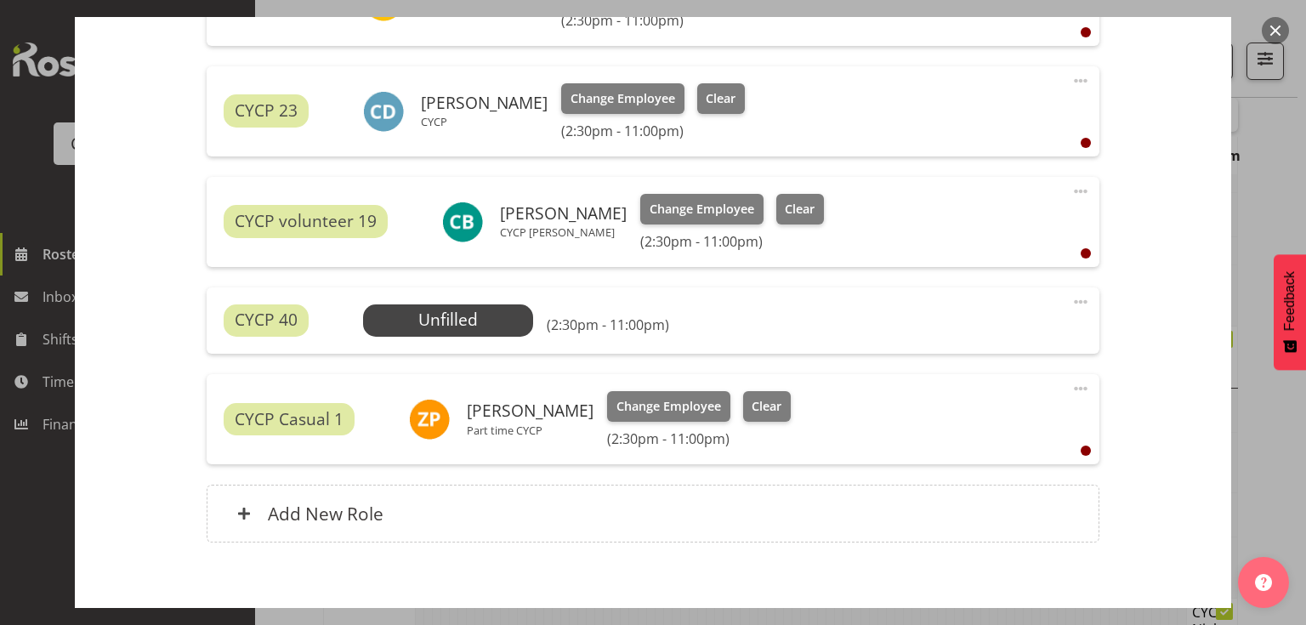
scroll to position [765, 0]
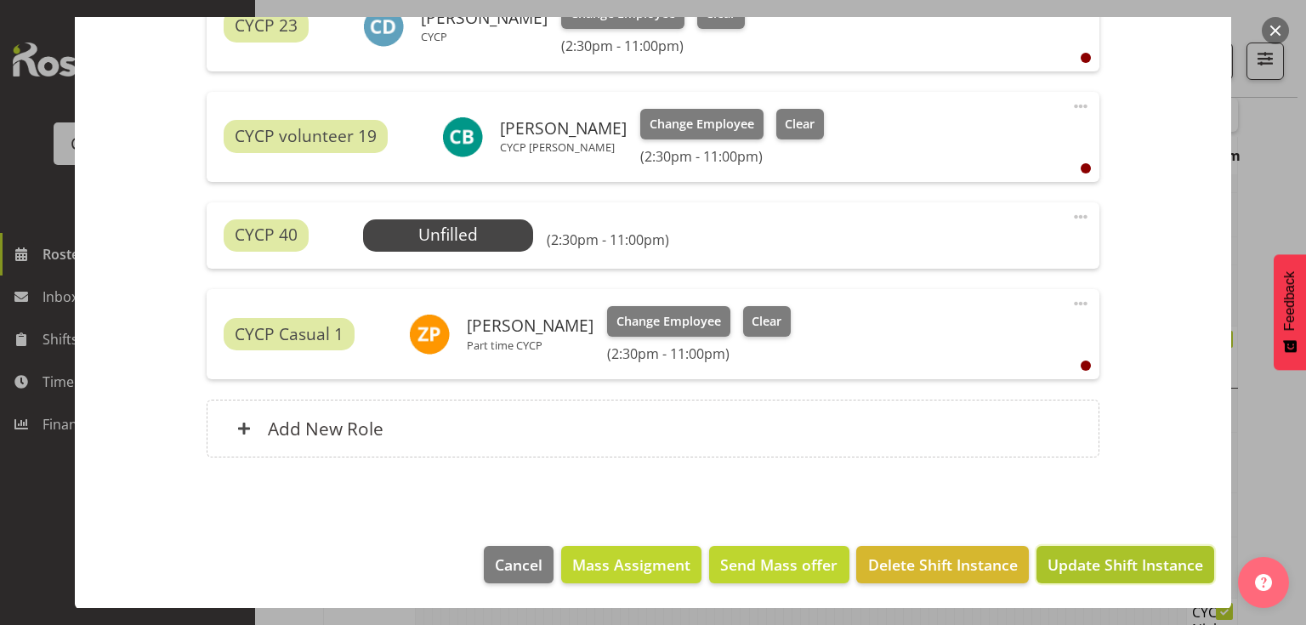
click at [1084, 565] on span "Update Shift Instance" at bounding box center [1126, 565] width 156 height 22
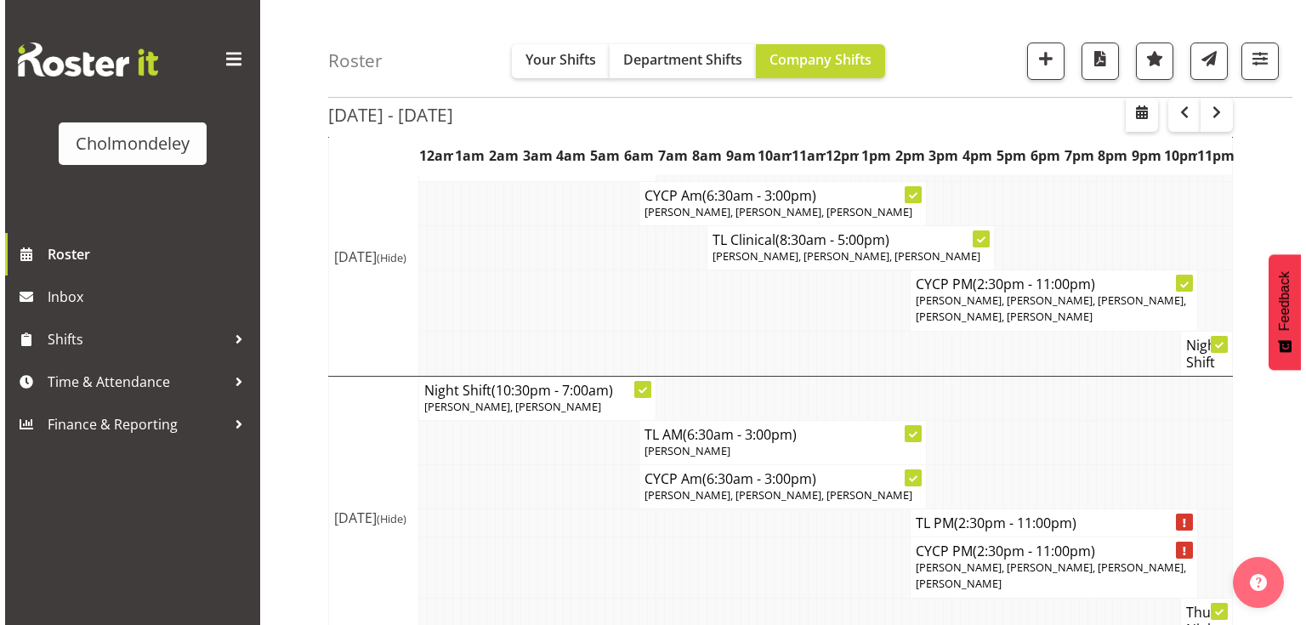
scroll to position [755, 0]
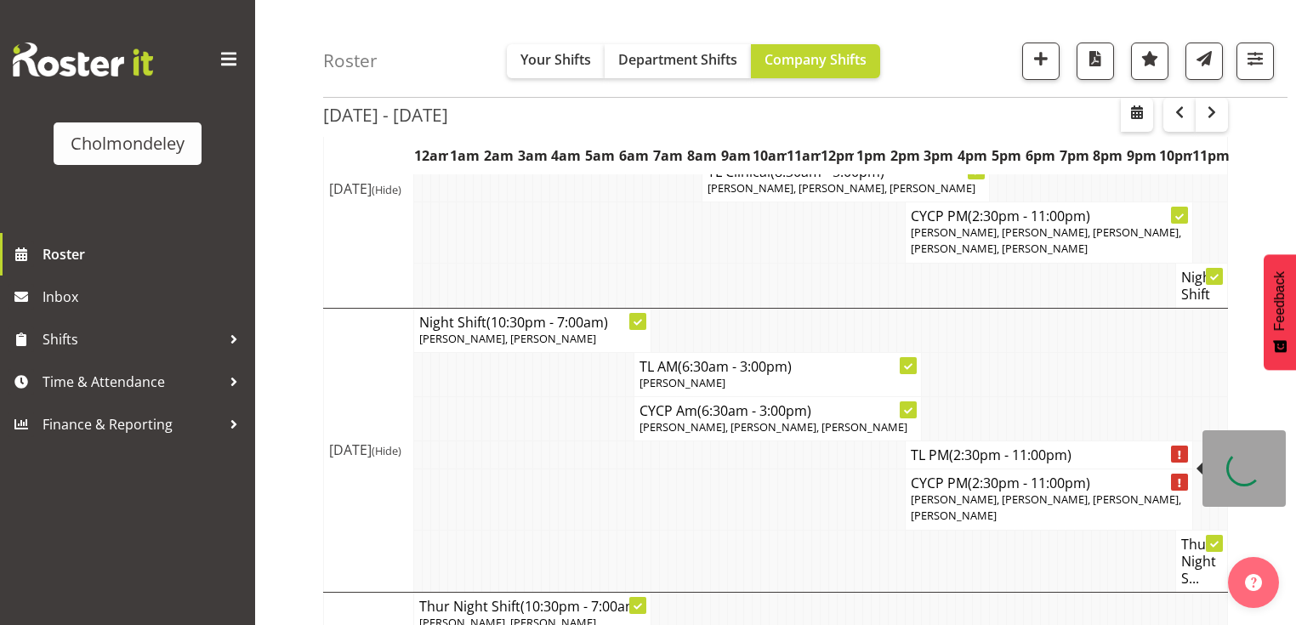
click at [990, 458] on span "(2:30pm - 11:00pm)" at bounding box center [1010, 455] width 122 height 19
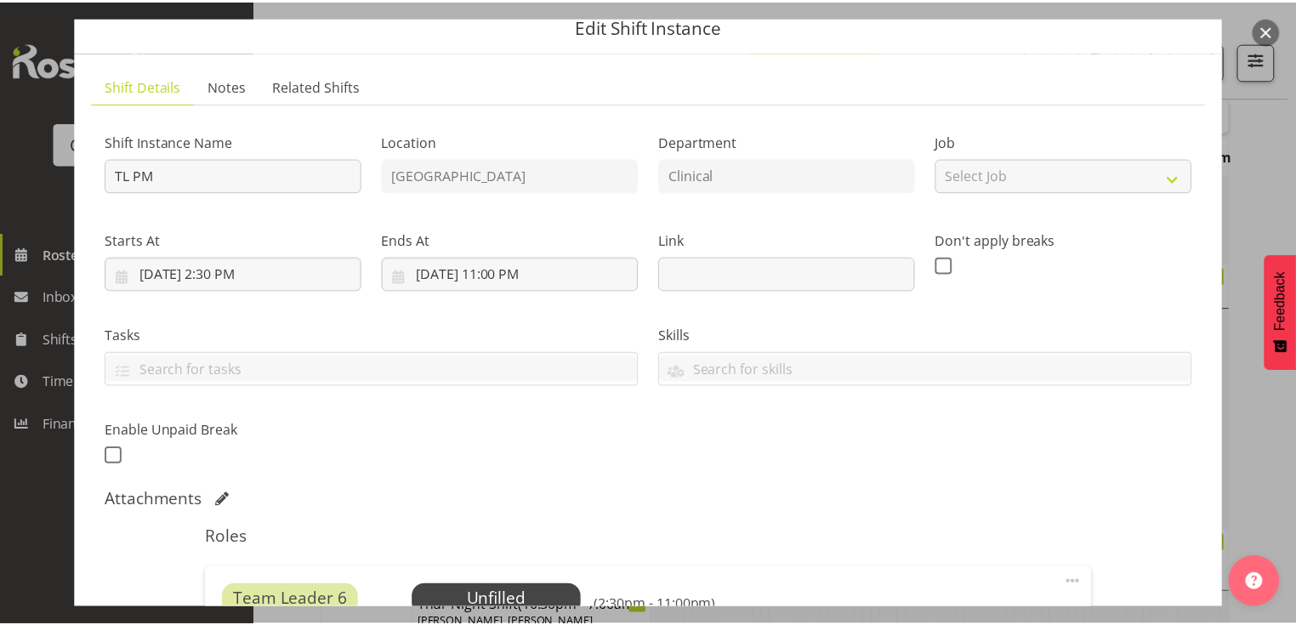
scroll to position [323, 0]
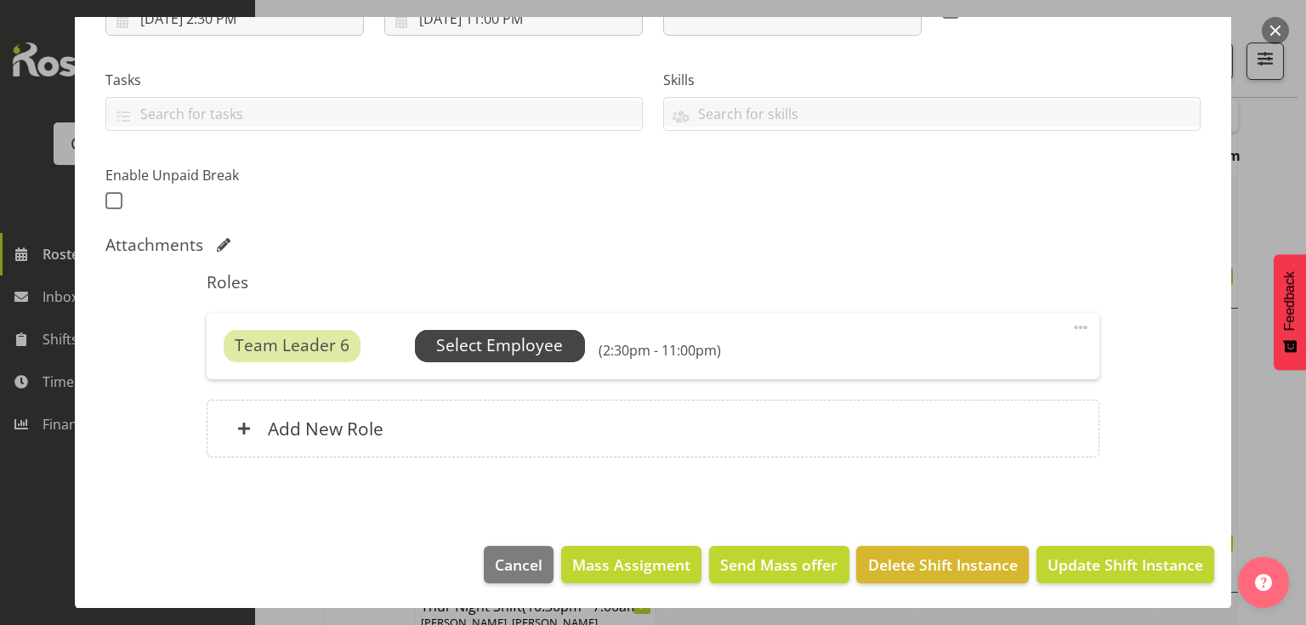
click at [513, 340] on span "Select Employee" at bounding box center [499, 345] width 127 height 25
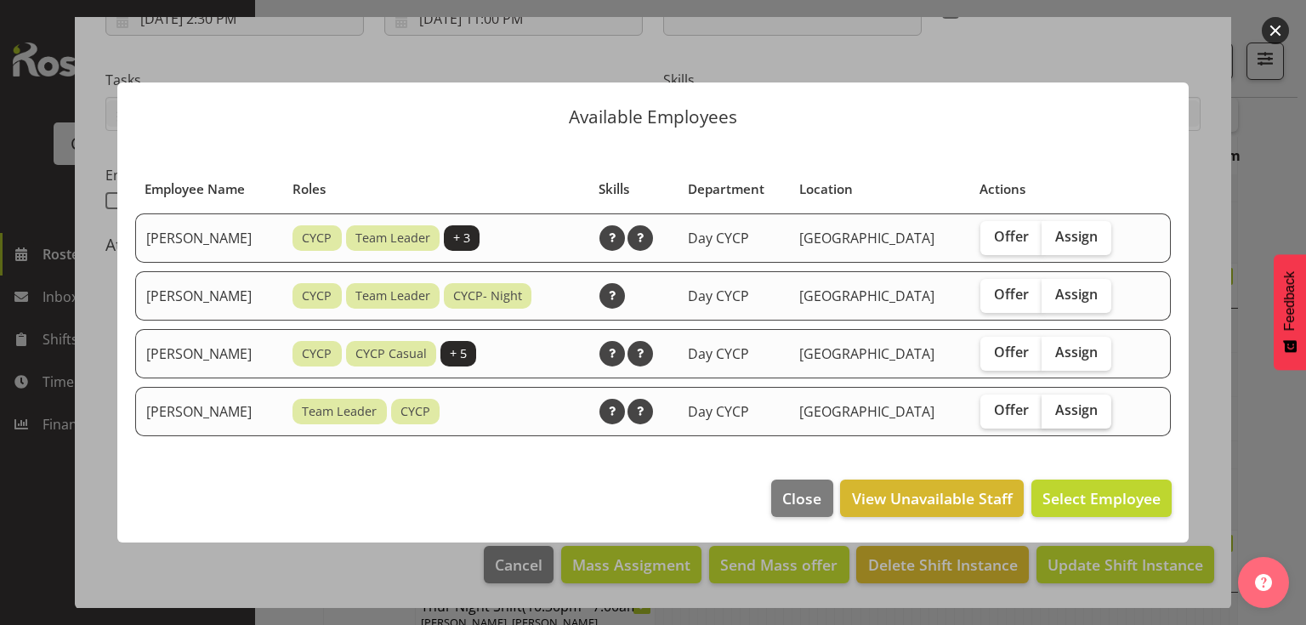
click at [1092, 412] on span "Assign" at bounding box center [1076, 409] width 43 height 17
click at [1053, 412] on input "Assign" at bounding box center [1047, 410] width 11 height 11
checkbox input "true"
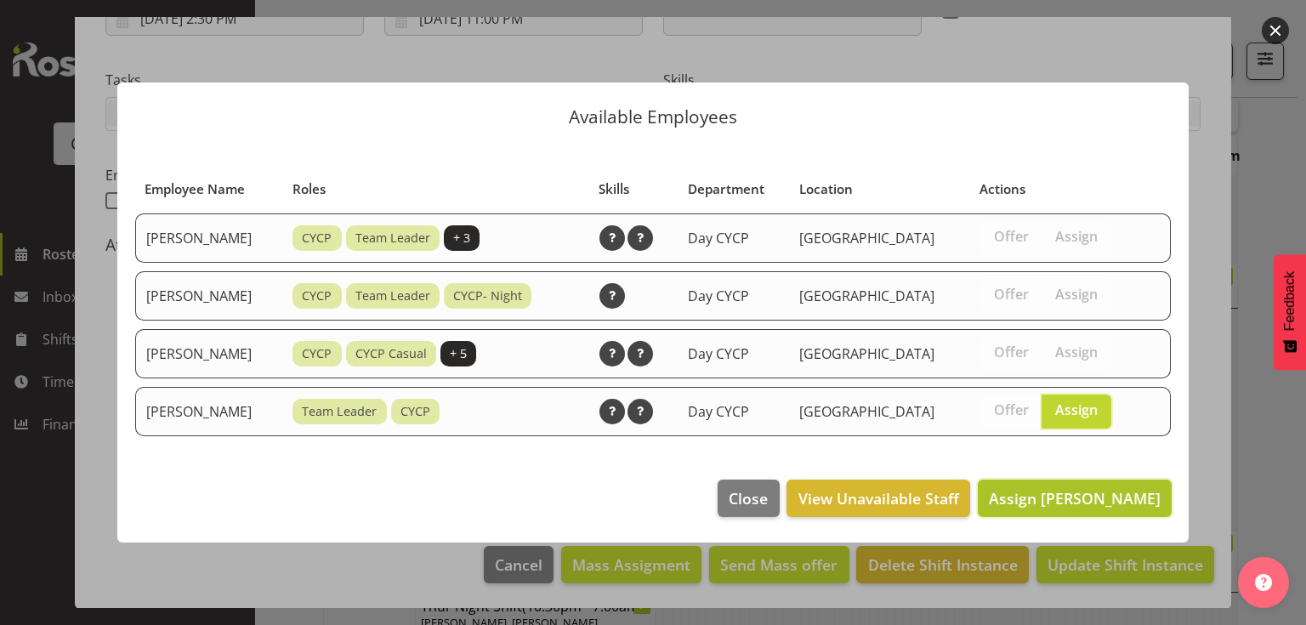
click at [1089, 497] on span "Assign Victoria Spackman" at bounding box center [1075, 498] width 172 height 20
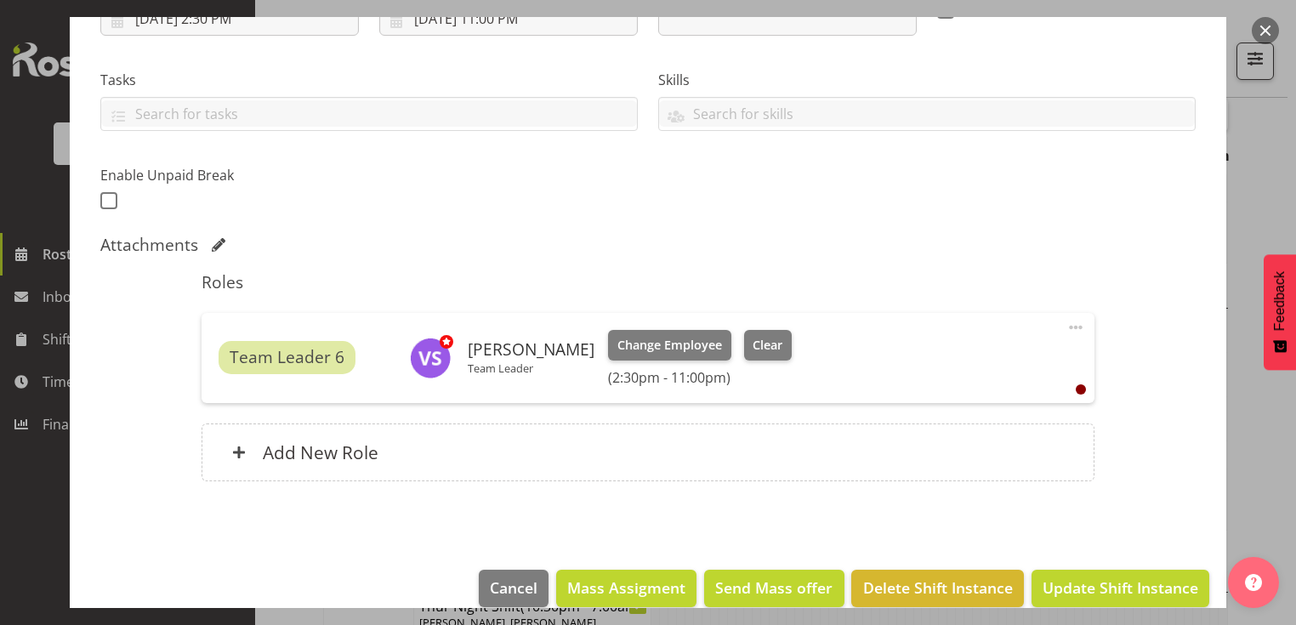
scroll to position [347, 0]
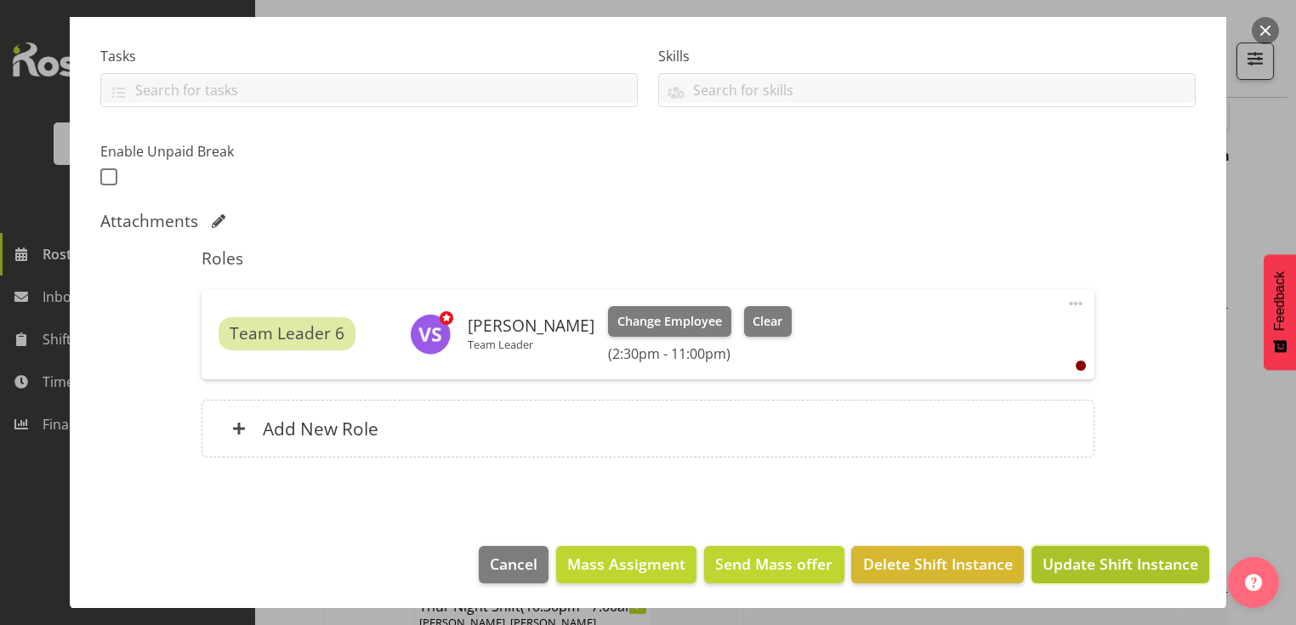
click at [1112, 561] on span "Update Shift Instance" at bounding box center [1120, 564] width 156 height 22
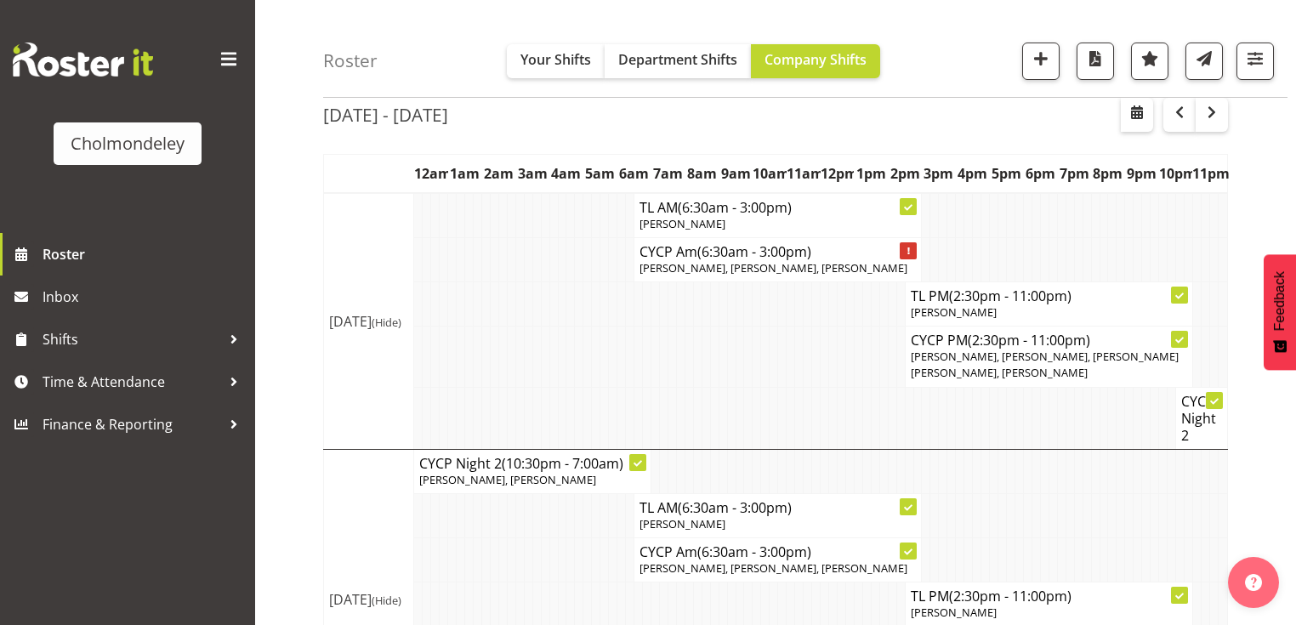
scroll to position [0, 0]
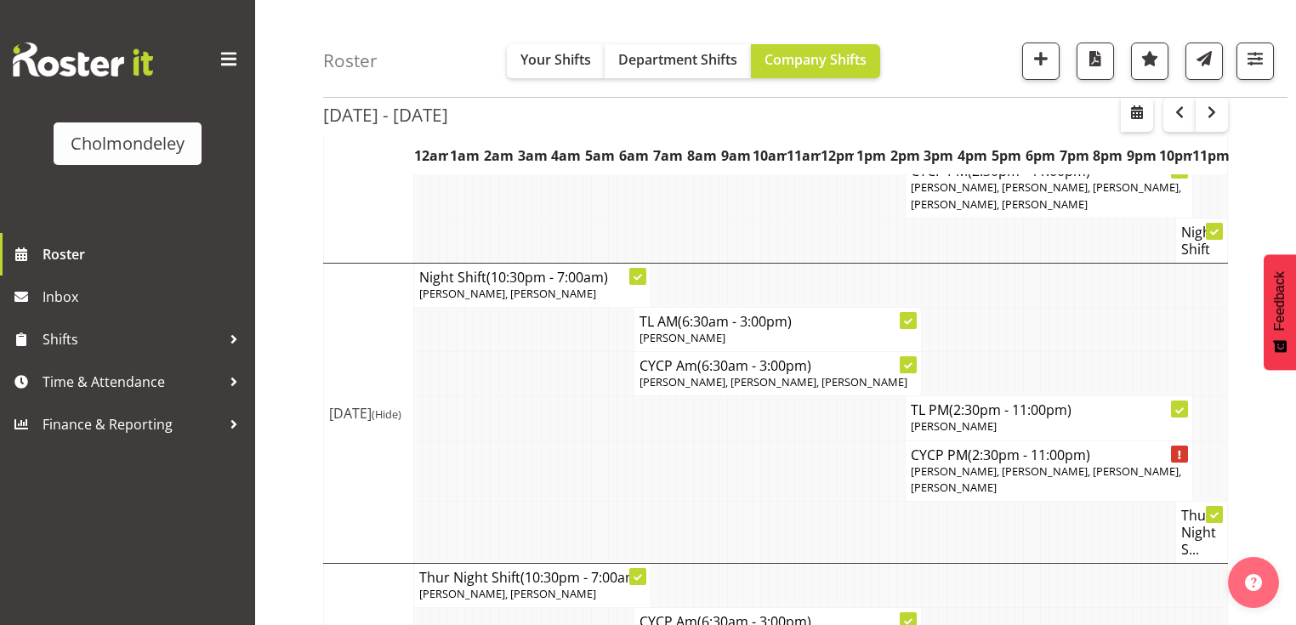
scroll to position [952, 0]
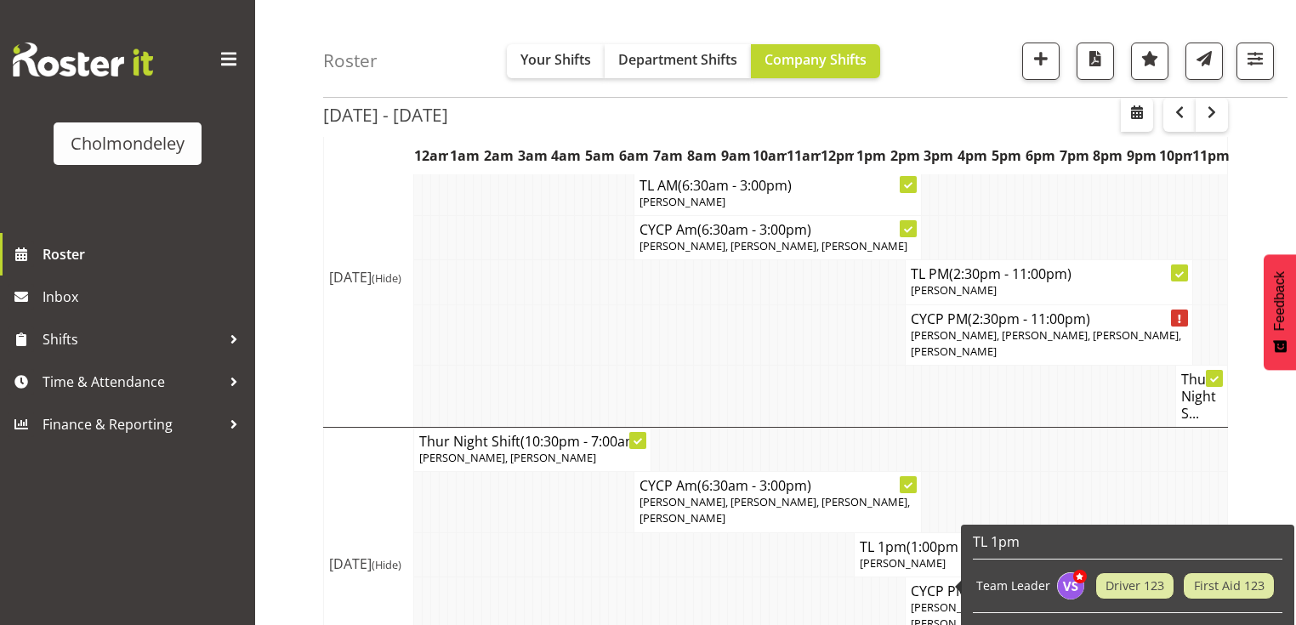
click at [1262, 435] on div "Sep 15th - 21st, 2025 September 15 - 21, 2025 Today Day Week Fortnight Month ca…" at bounding box center [809, 147] width 973 height 1886
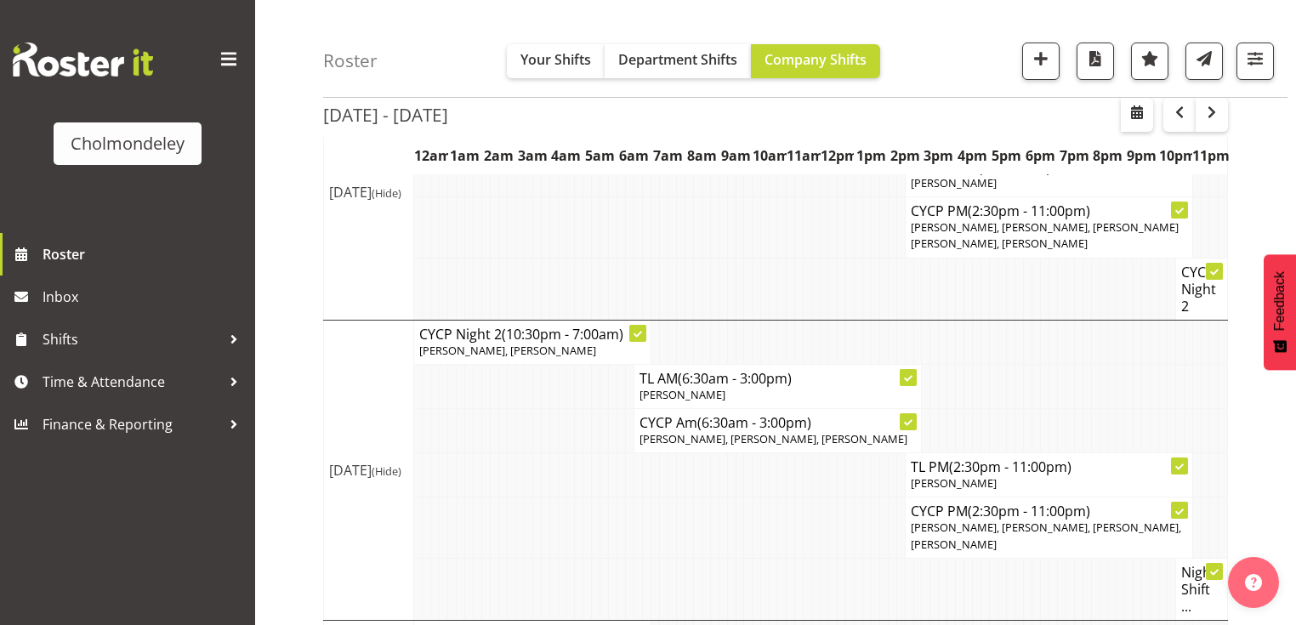
scroll to position [340, 0]
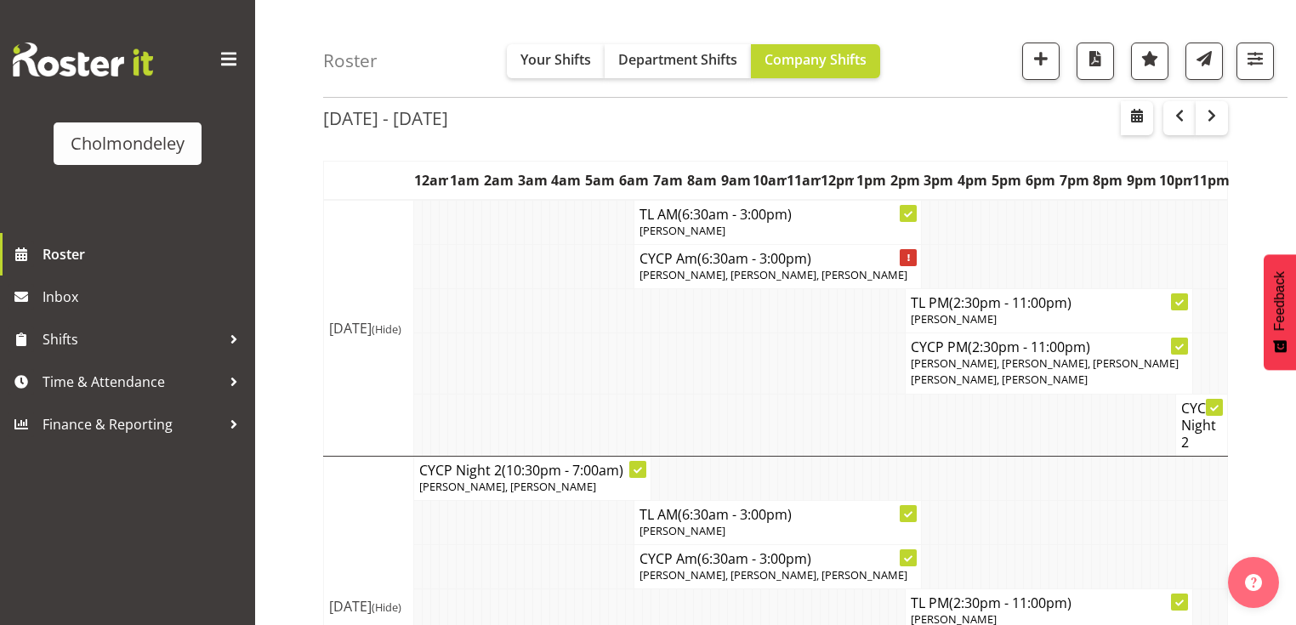
scroll to position [0, 0]
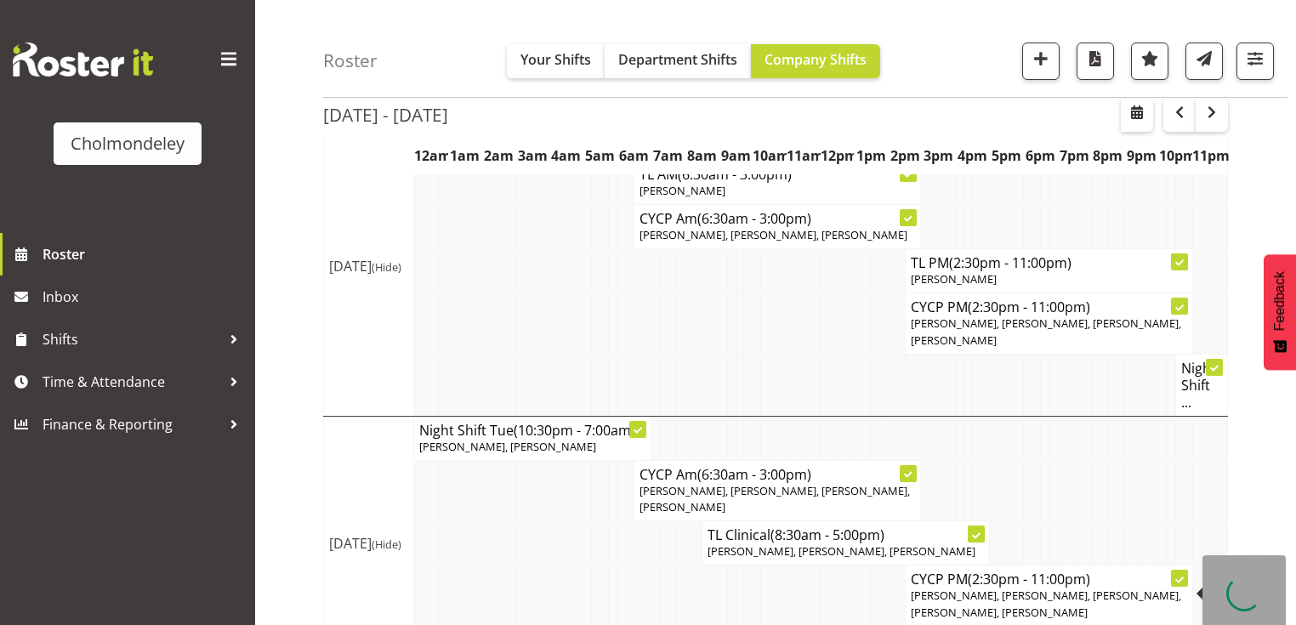
scroll to position [476, 0]
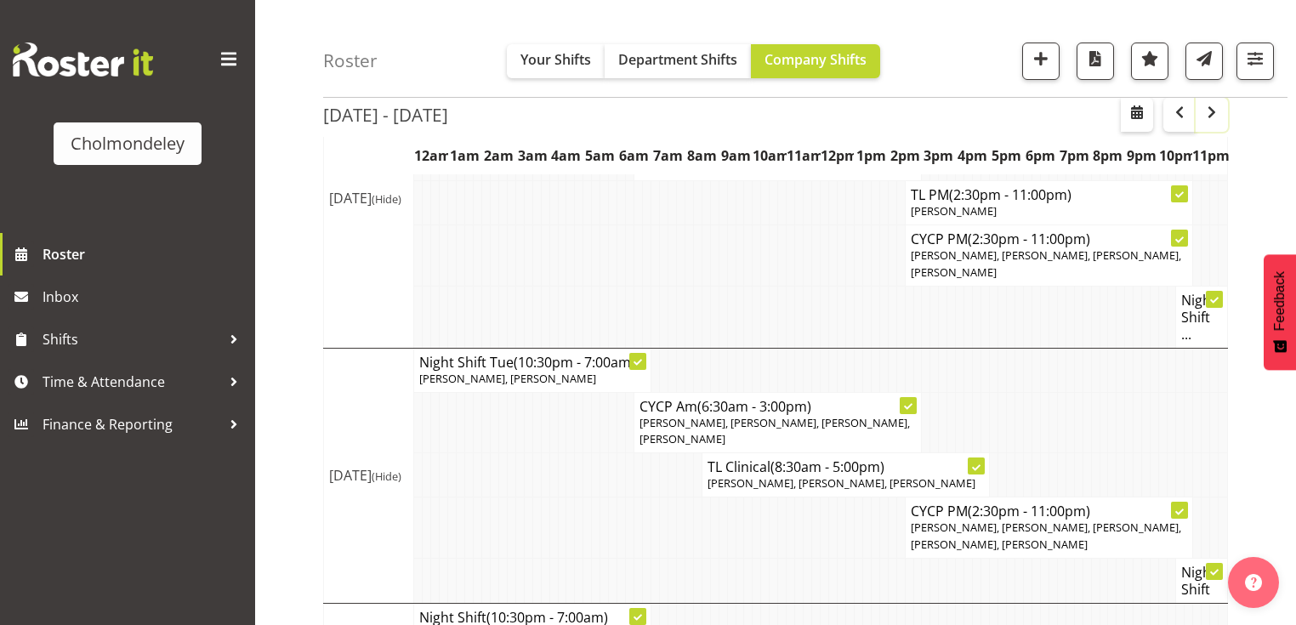
click at [1207, 111] on span "button" at bounding box center [1211, 112] width 20 height 20
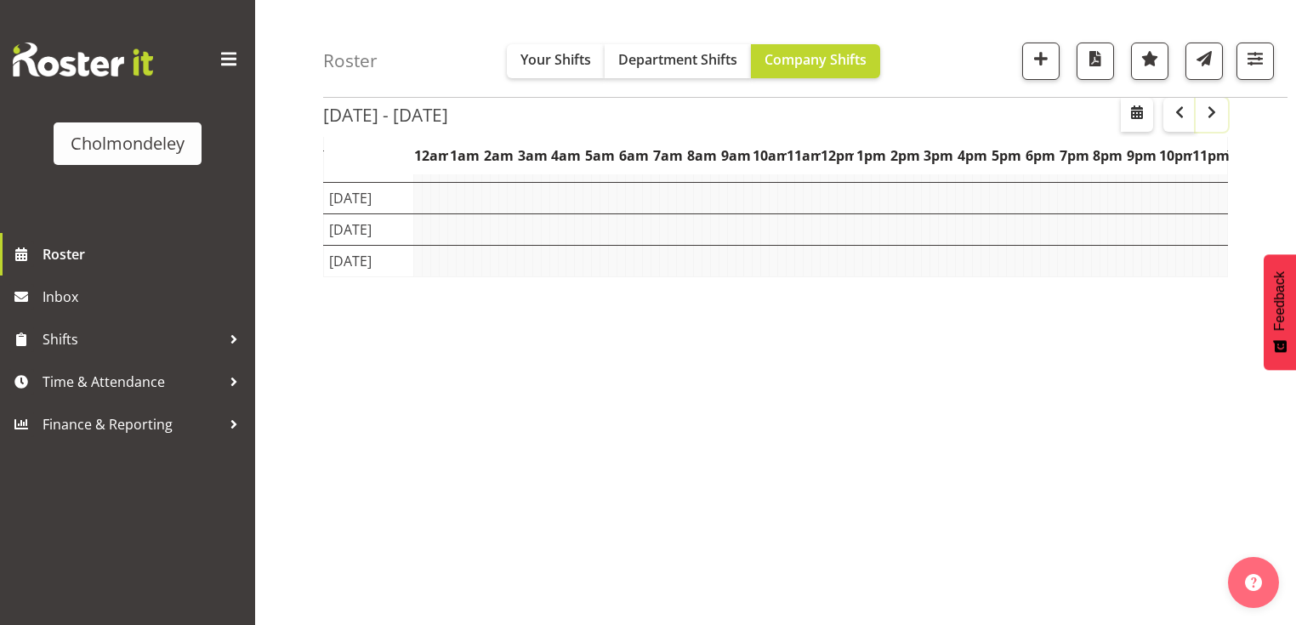
scroll to position [211, 0]
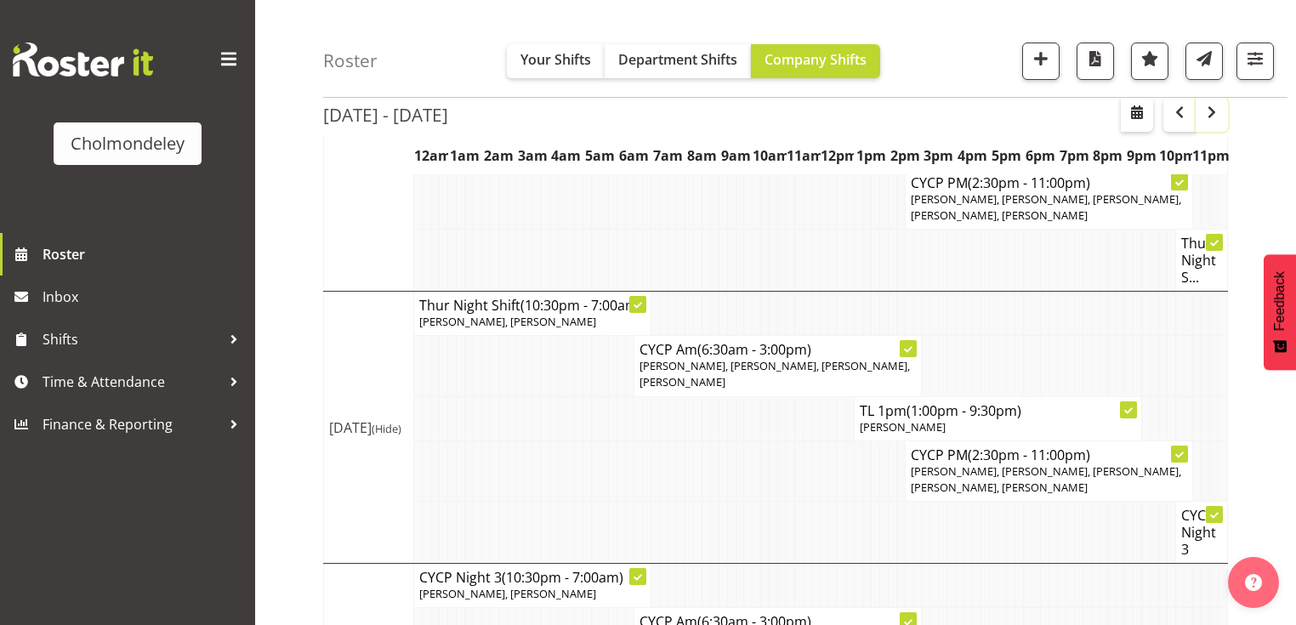
scroll to position [1224, 0]
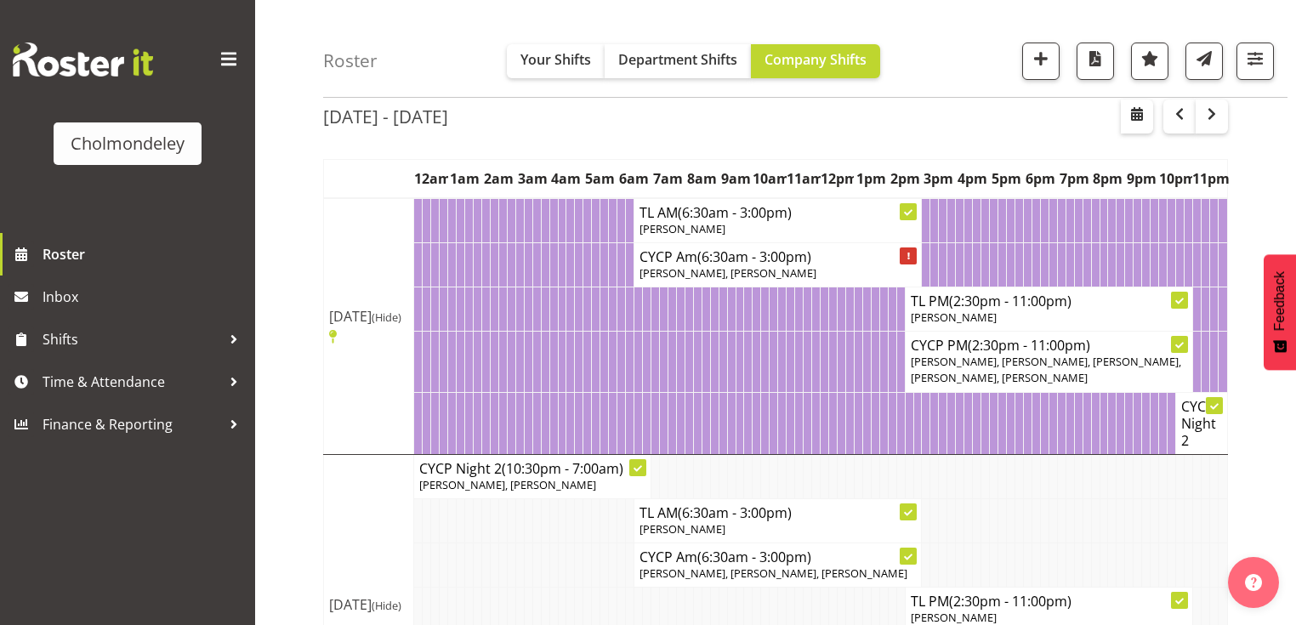
scroll to position [0, 0]
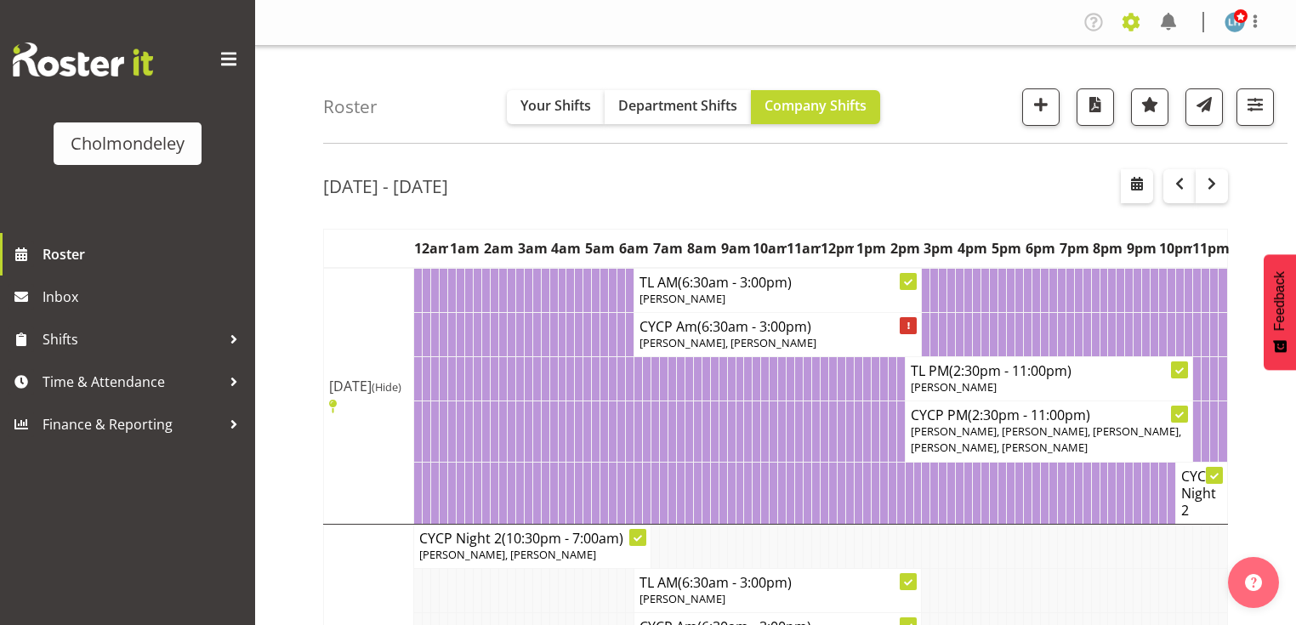
click at [1131, 24] on span at bounding box center [1130, 22] width 27 height 27
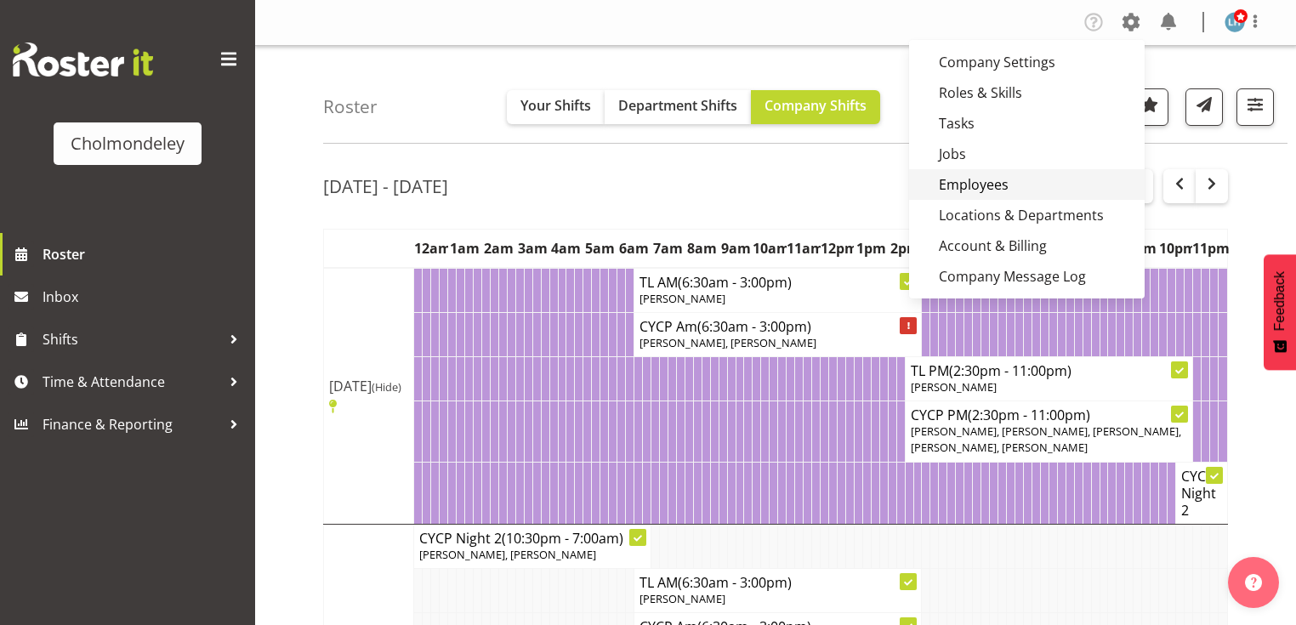
click at [1020, 180] on link "Employees" at bounding box center [1027, 184] width 236 height 31
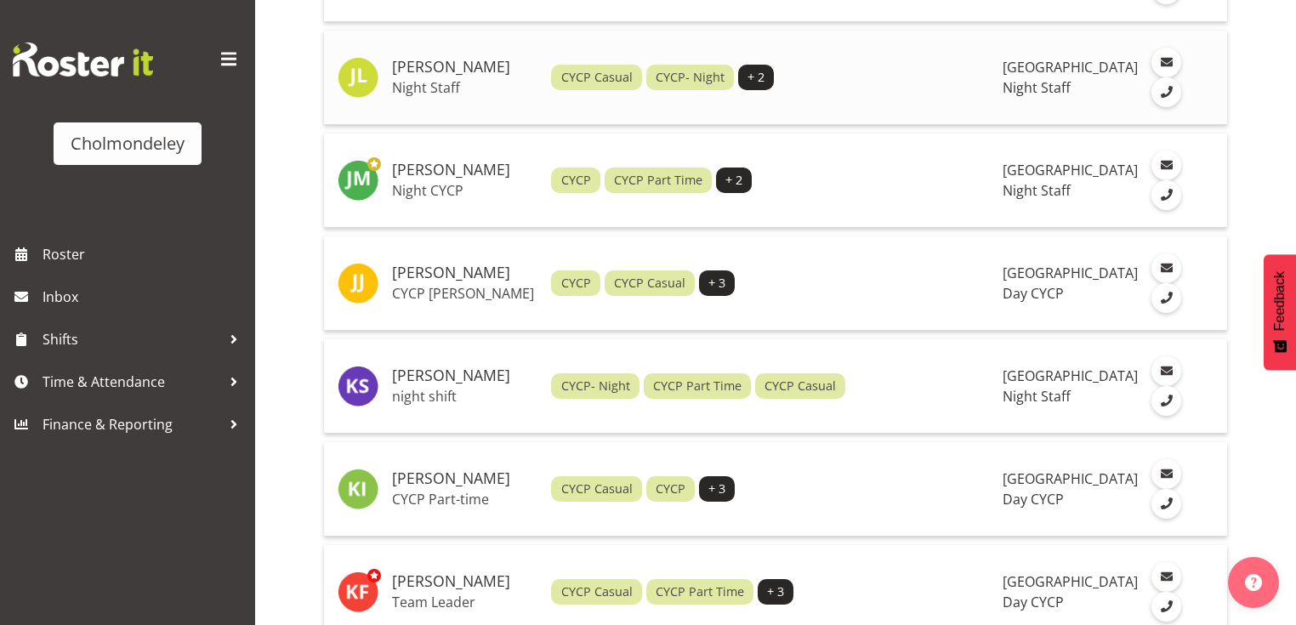
scroll to position [2109, 0]
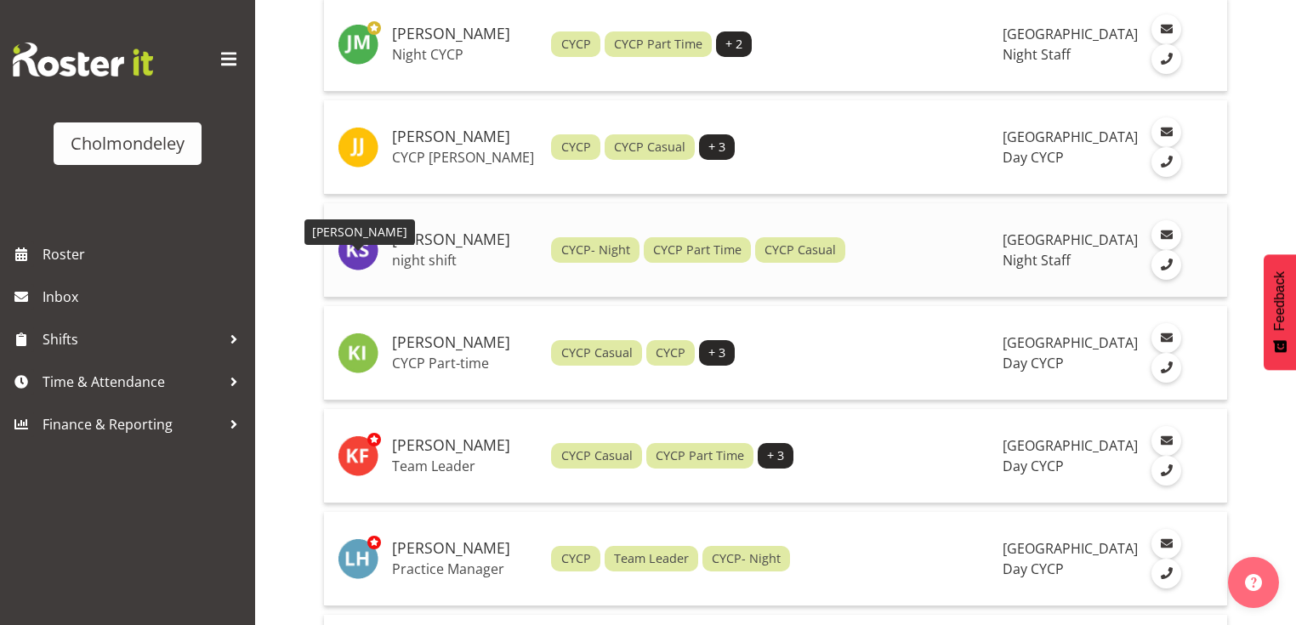
click at [353, 270] on img at bounding box center [358, 250] width 41 height 41
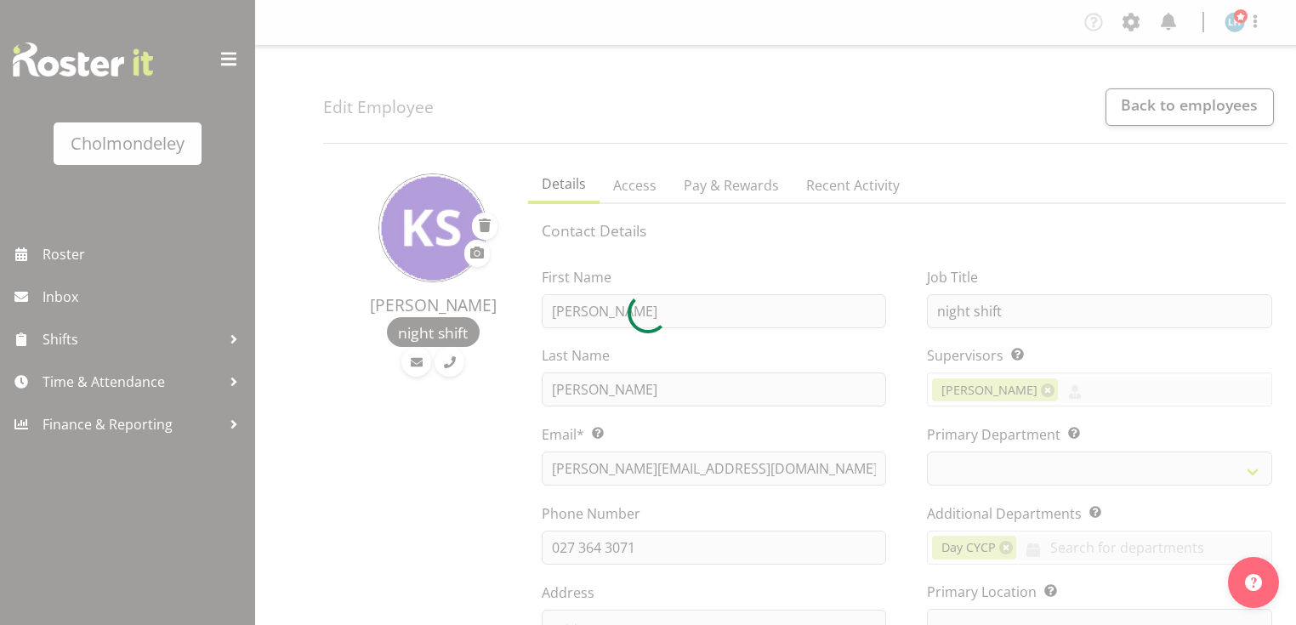
select select "shift"
select select "TimelineWeek"
select select "79"
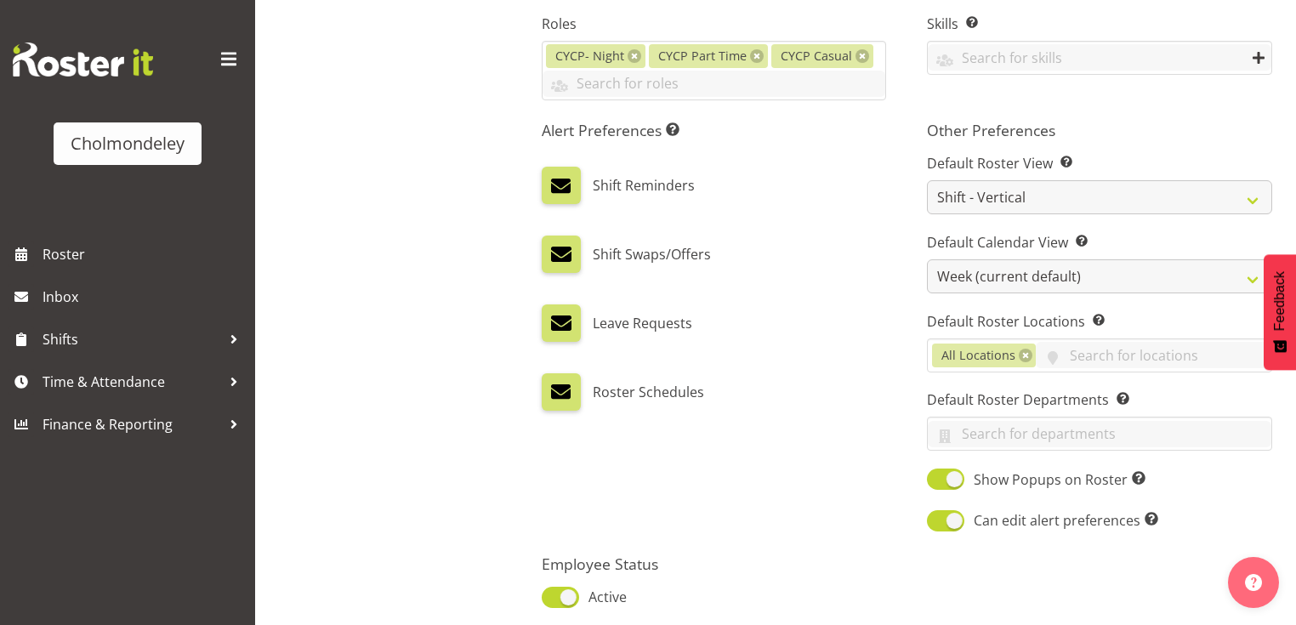
scroll to position [884, 0]
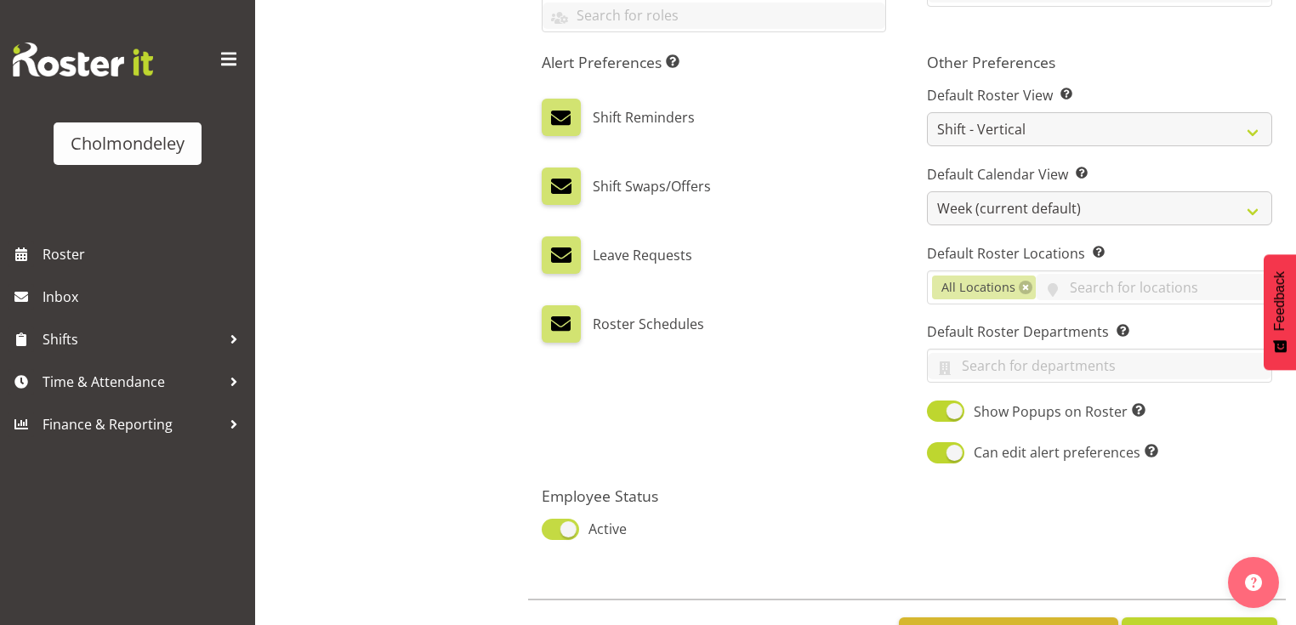
click at [565, 531] on span at bounding box center [560, 529] width 37 height 21
click at [553, 531] on input "Active" at bounding box center [547, 529] width 11 height 11
checkbox input "false"
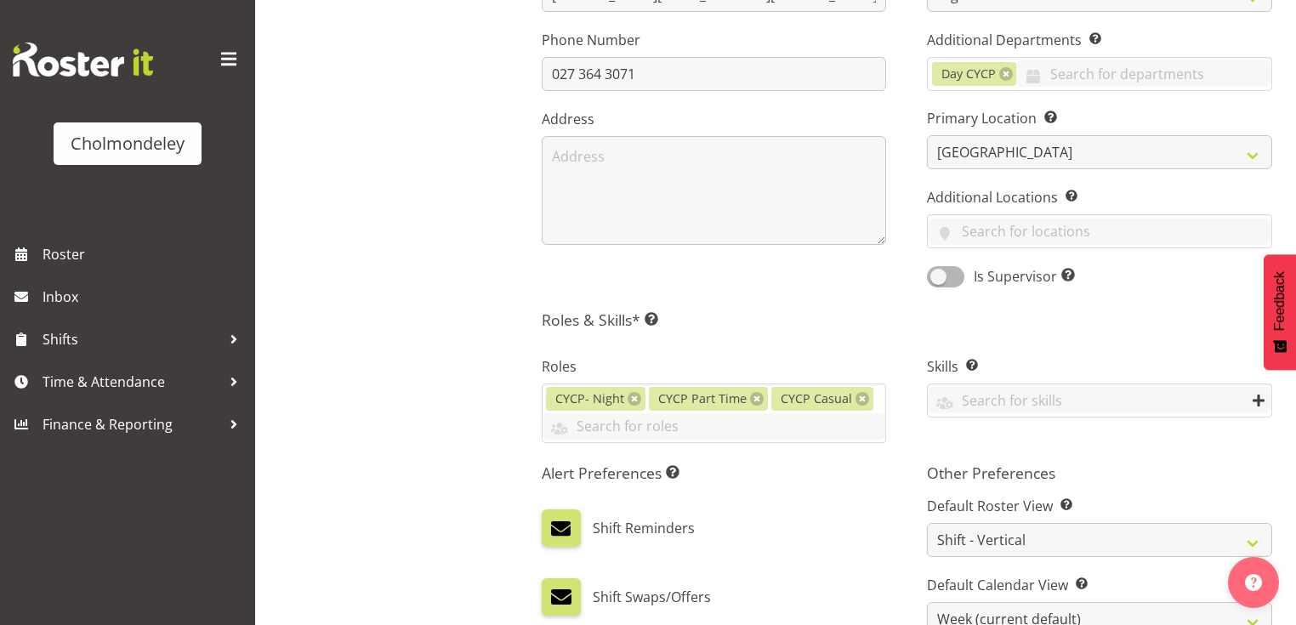
scroll to position [968, 0]
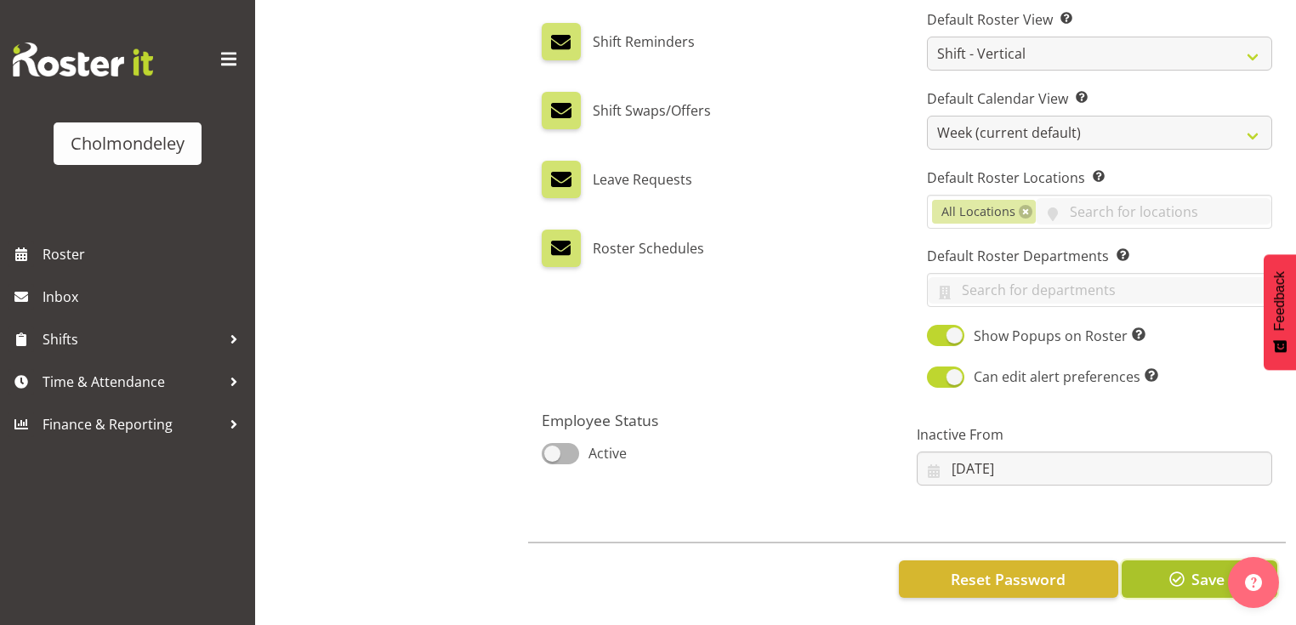
click at [1207, 568] on span "Save" at bounding box center [1207, 579] width 33 height 22
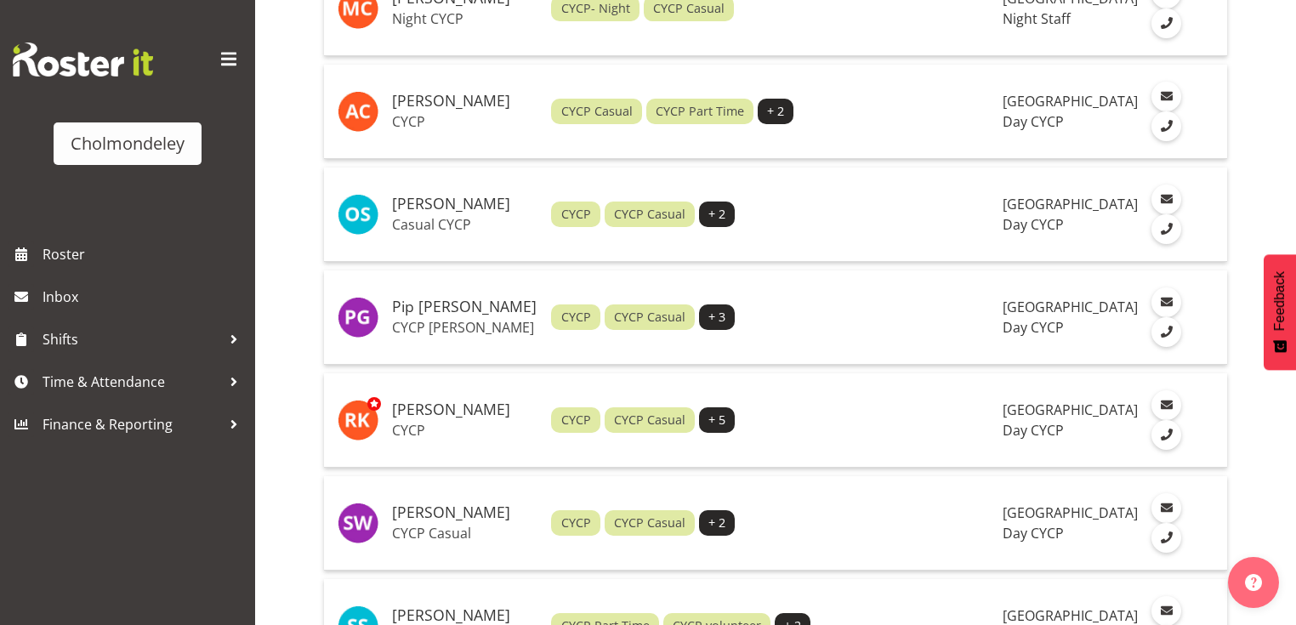
scroll to position [2976, 0]
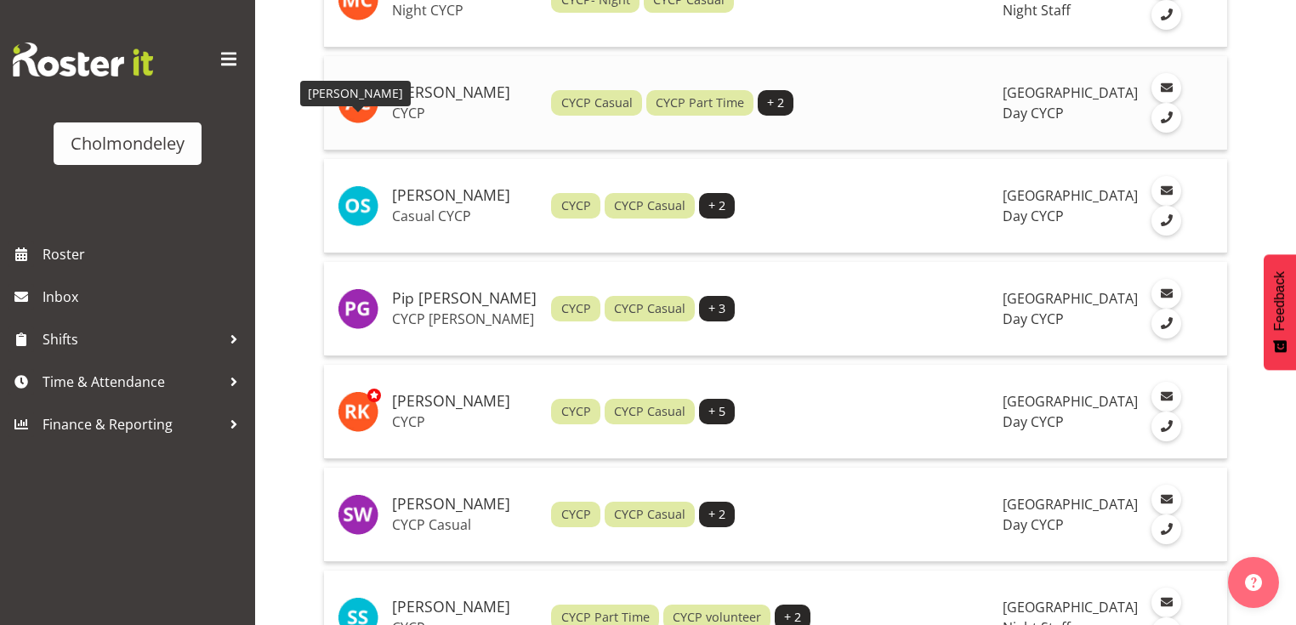
click at [355, 123] on img at bounding box center [358, 102] width 41 height 41
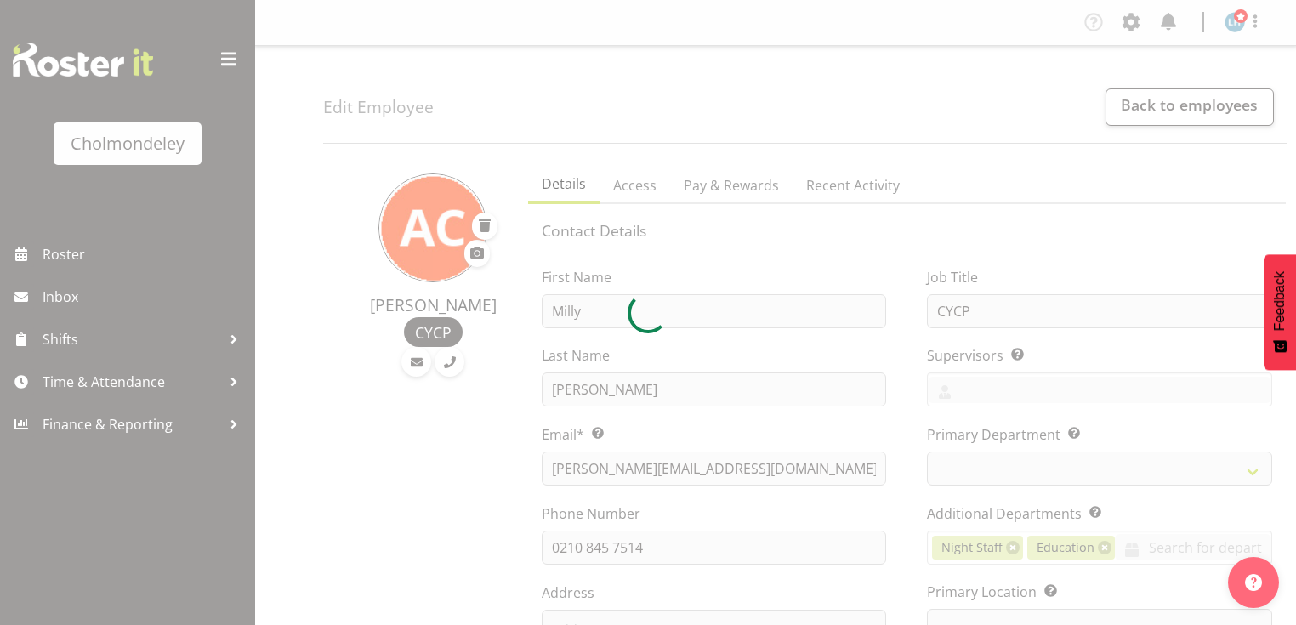
select select "shift"
select select "TimelineWeek"
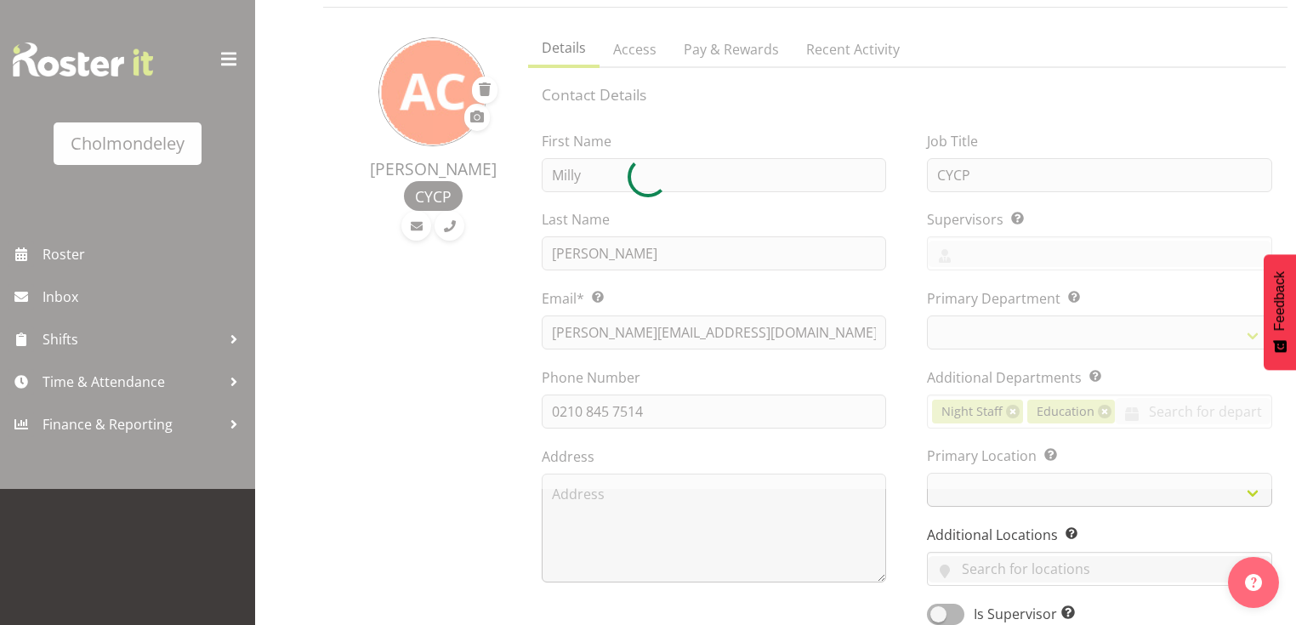
select select
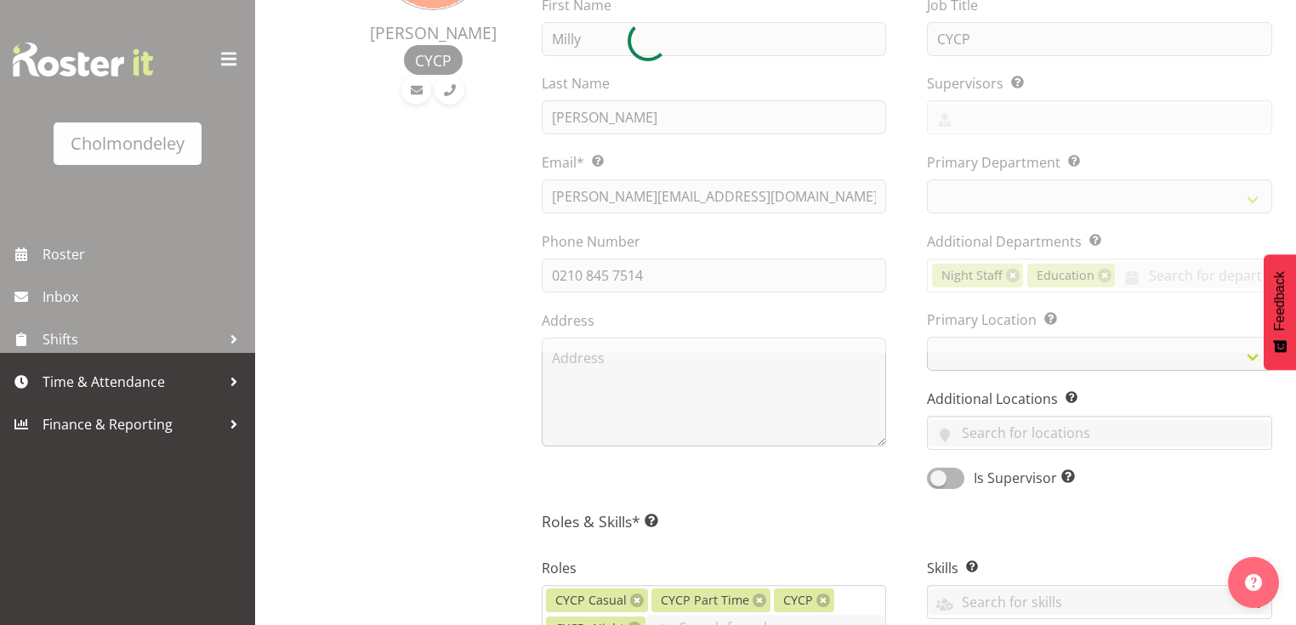
select select "80"
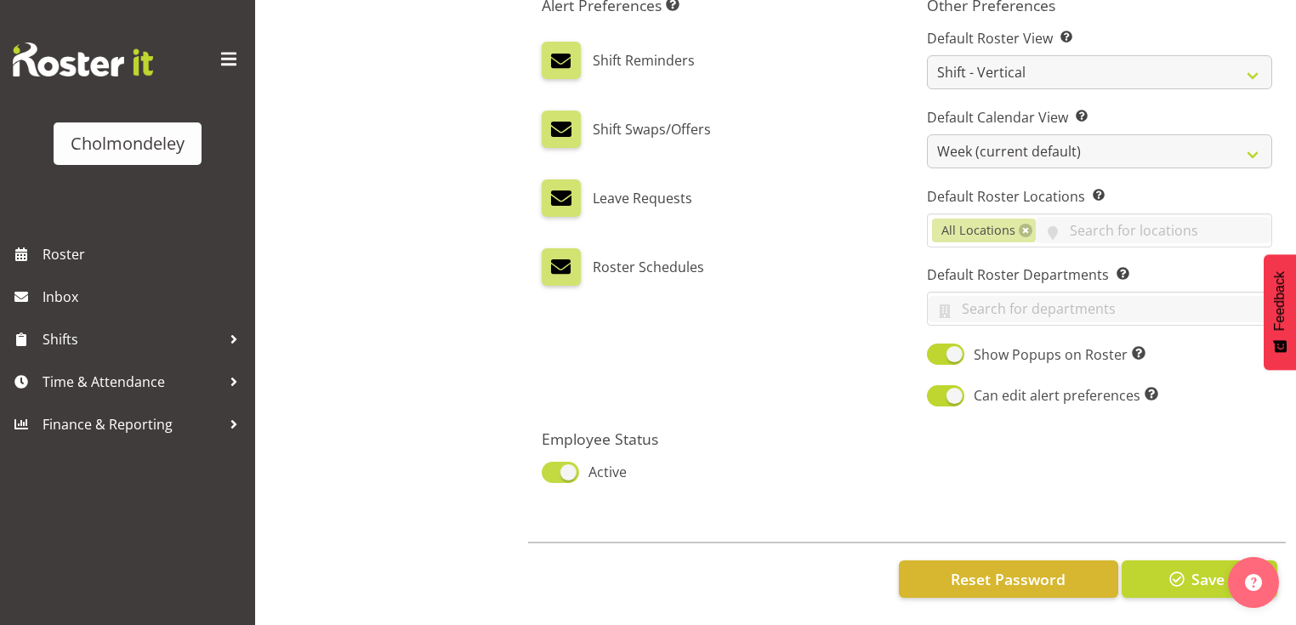
scroll to position [949, 0]
click at [572, 463] on span at bounding box center [560, 472] width 37 height 21
click at [553, 467] on input "Active" at bounding box center [547, 472] width 11 height 11
checkbox input "false"
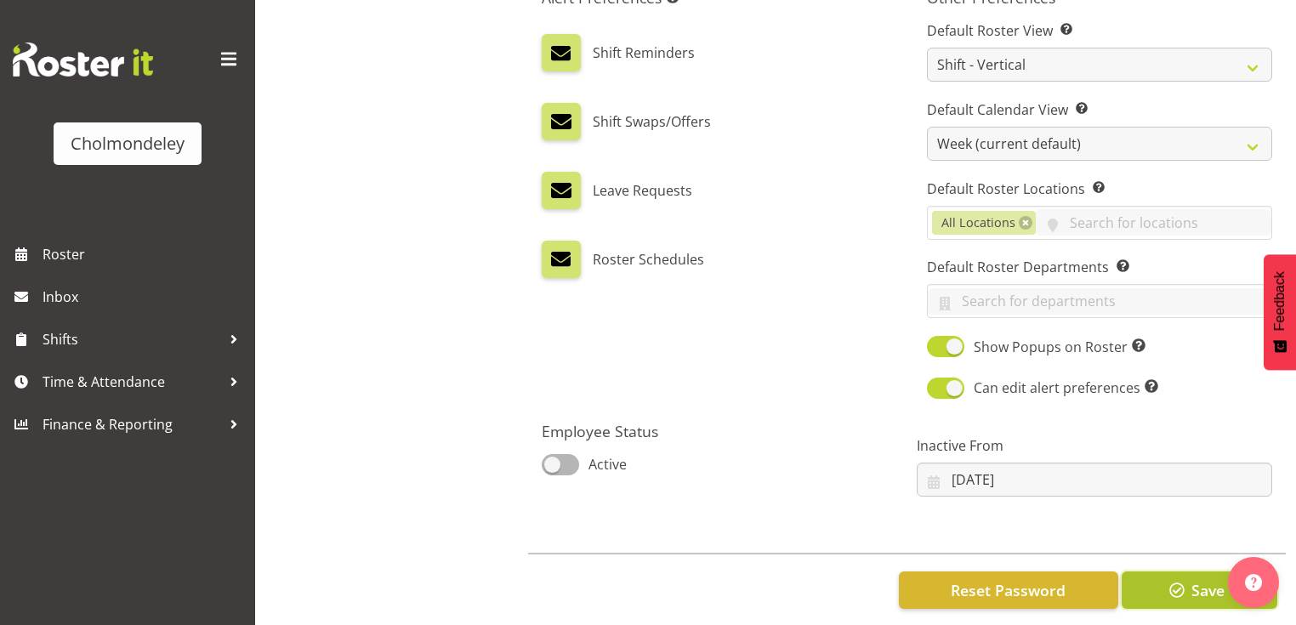
click at [1171, 590] on span "button" at bounding box center [1177, 590] width 22 height 22
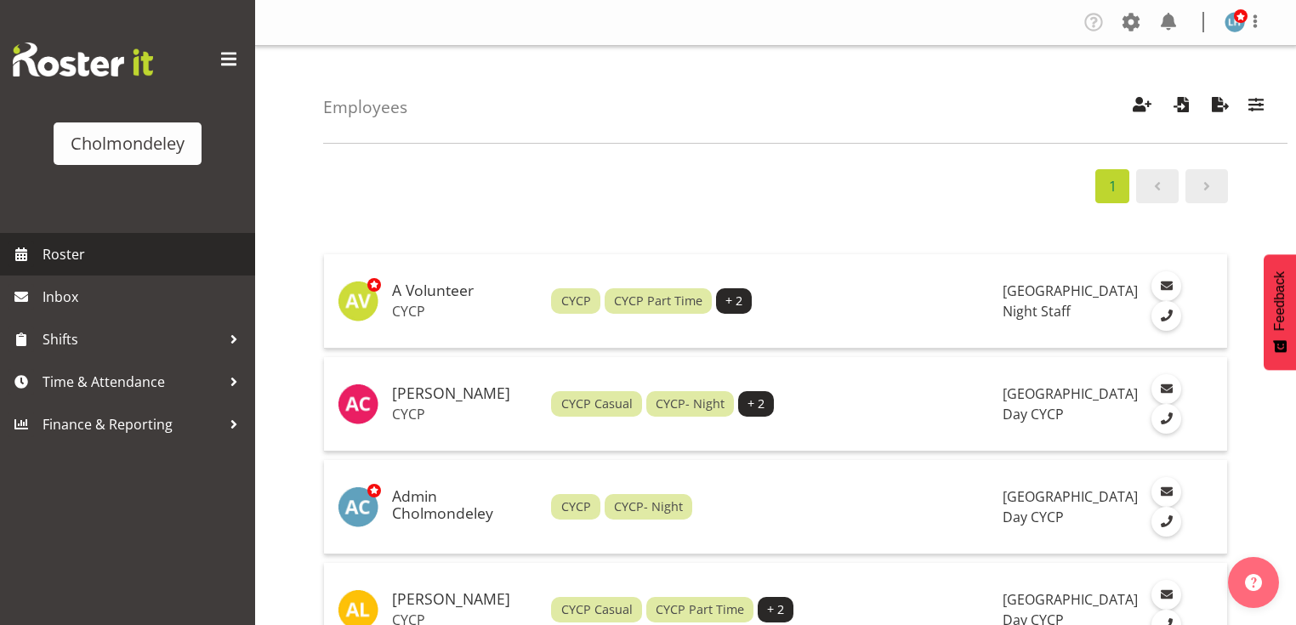
click at [133, 252] on span "Roster" at bounding box center [145, 254] width 204 height 26
